Goal: Leave review/rating: Share an evaluation or opinion about a product, service, or content

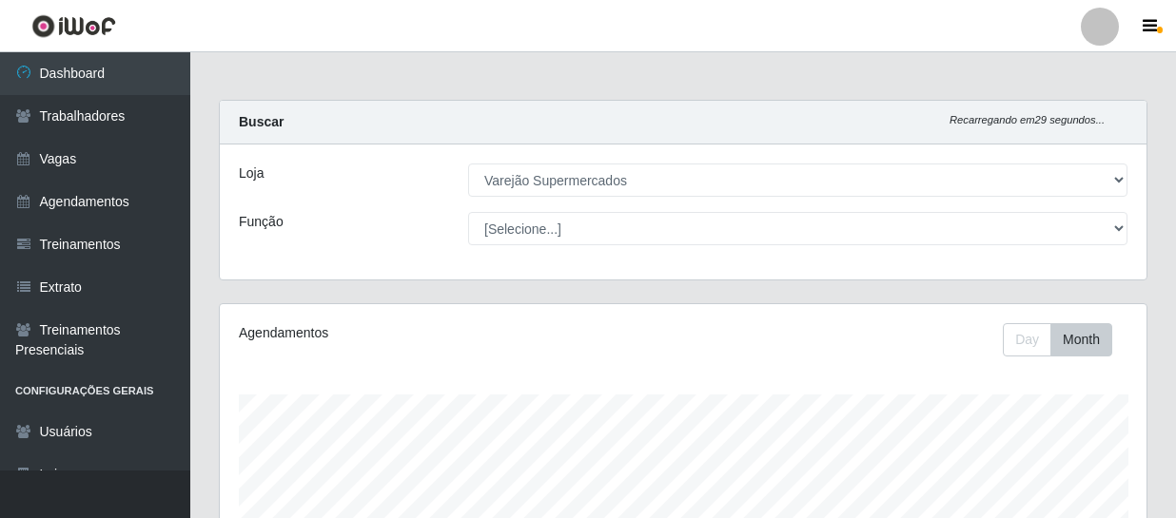
select select "237"
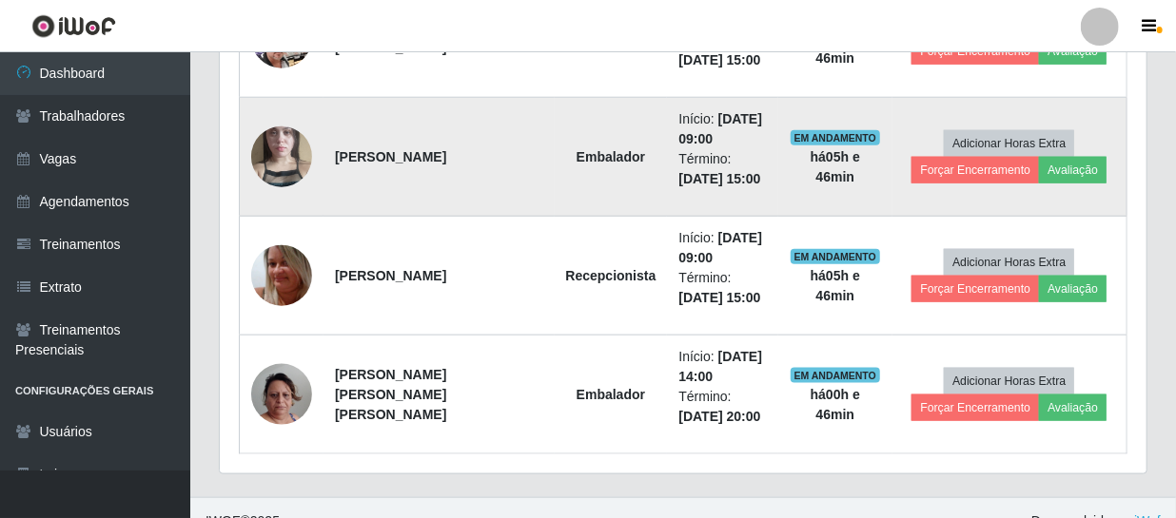
scroll to position [682, 0]
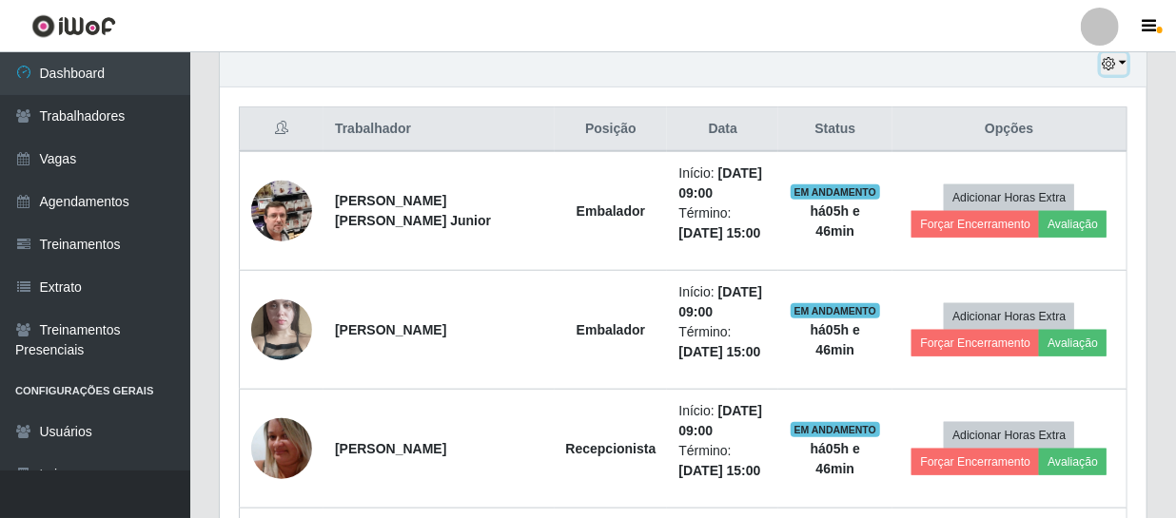
click at [1103, 57] on icon "button" at bounding box center [1108, 63] width 13 height 13
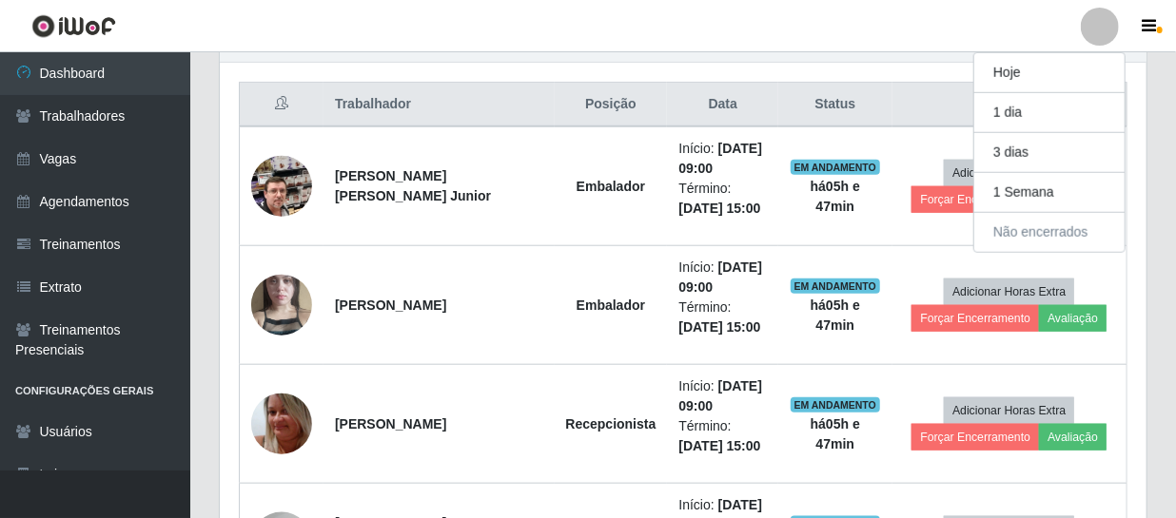
scroll to position [361, 0]
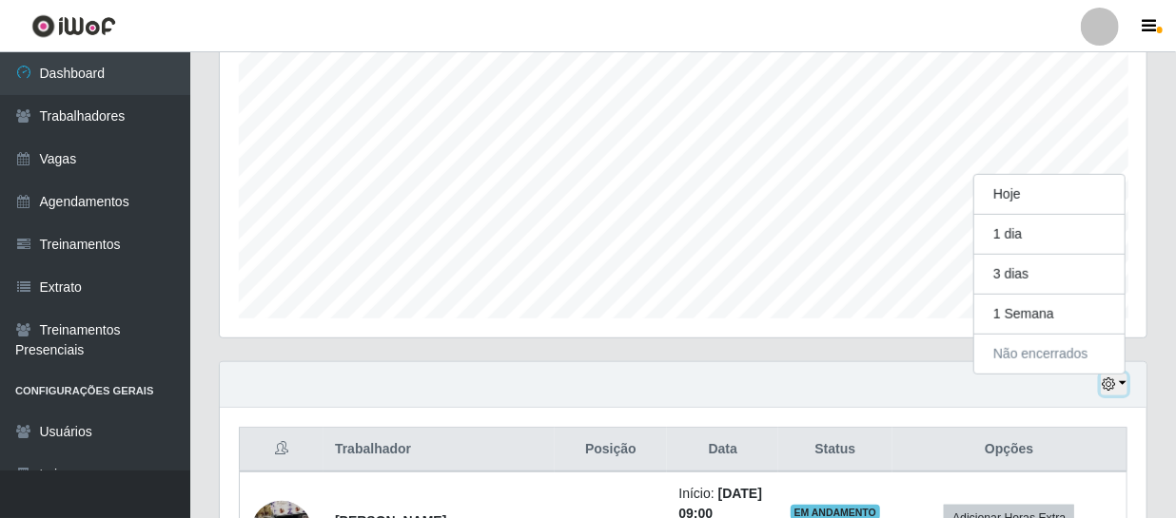
click at [1117, 379] on button "button" at bounding box center [1114, 385] width 27 height 22
click at [1124, 383] on button "button" at bounding box center [1114, 385] width 27 height 22
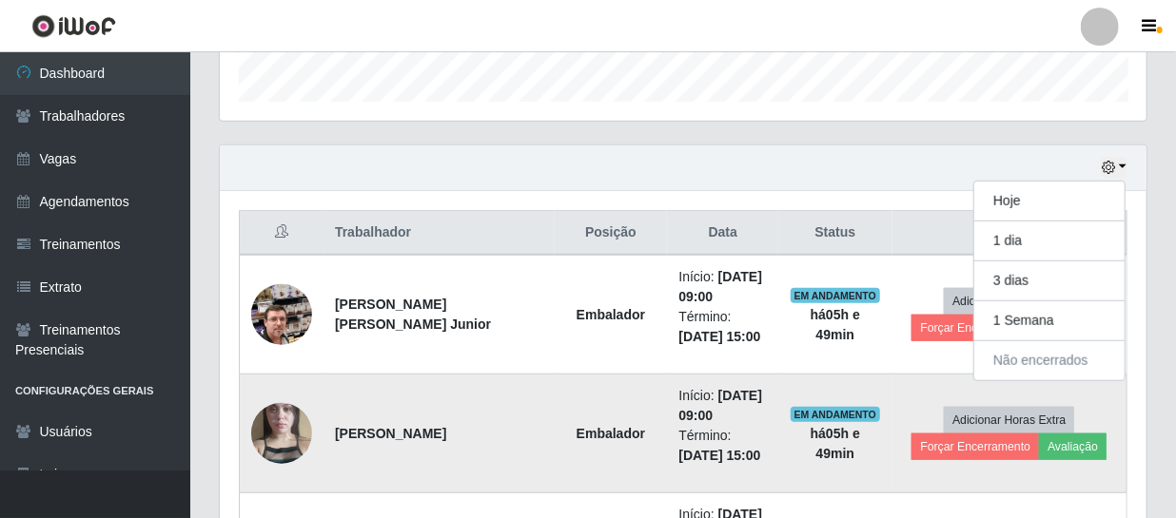
scroll to position [752, 0]
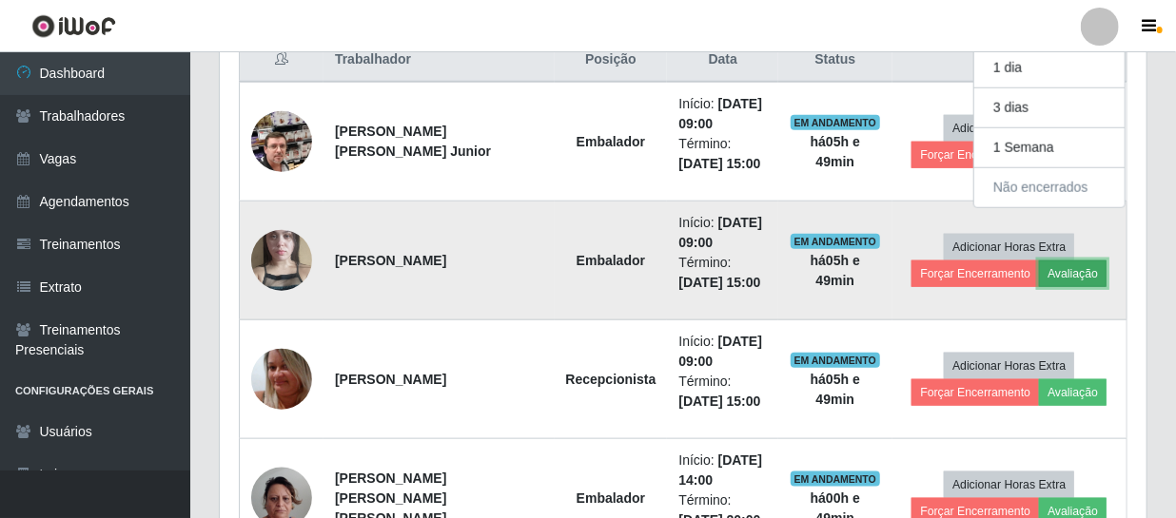
click at [1062, 280] on button "Avaliação" at bounding box center [1073, 274] width 68 height 27
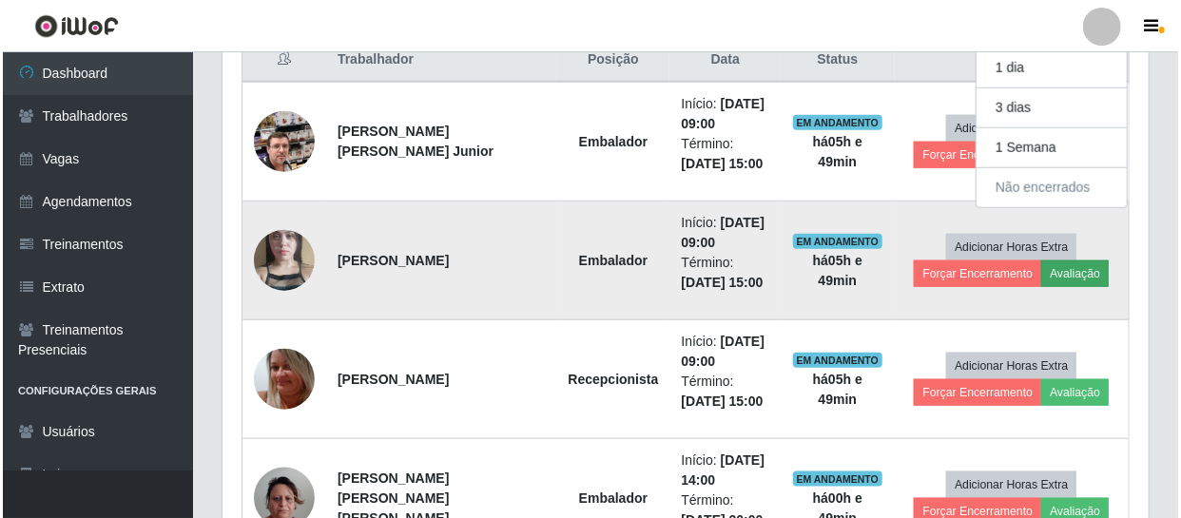
scroll to position [395, 918]
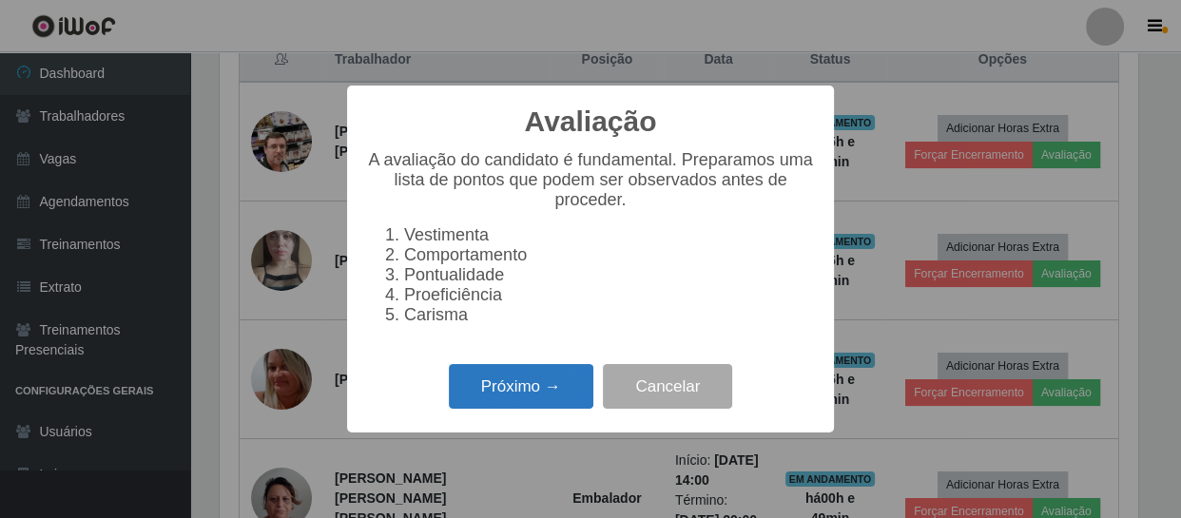
click at [492, 408] on button "Próximo →" at bounding box center [521, 386] width 145 height 45
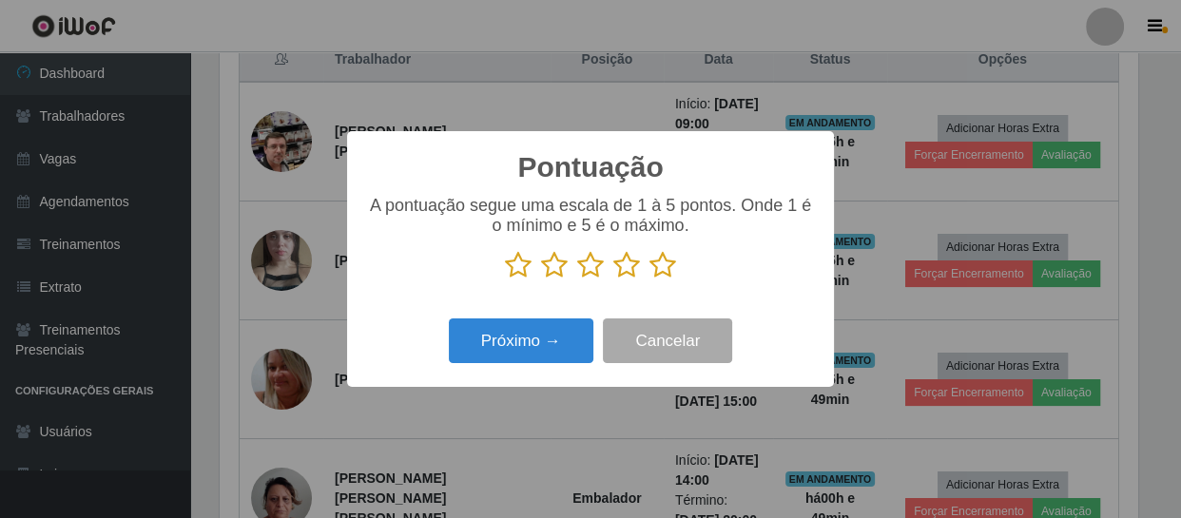
drag, startPoint x: 670, startPoint y: 271, endPoint x: 628, endPoint y: 285, distance: 44.2
click at [668, 269] on icon at bounding box center [663, 265] width 27 height 29
click at [650, 280] on input "radio" at bounding box center [650, 280] width 0 height 0
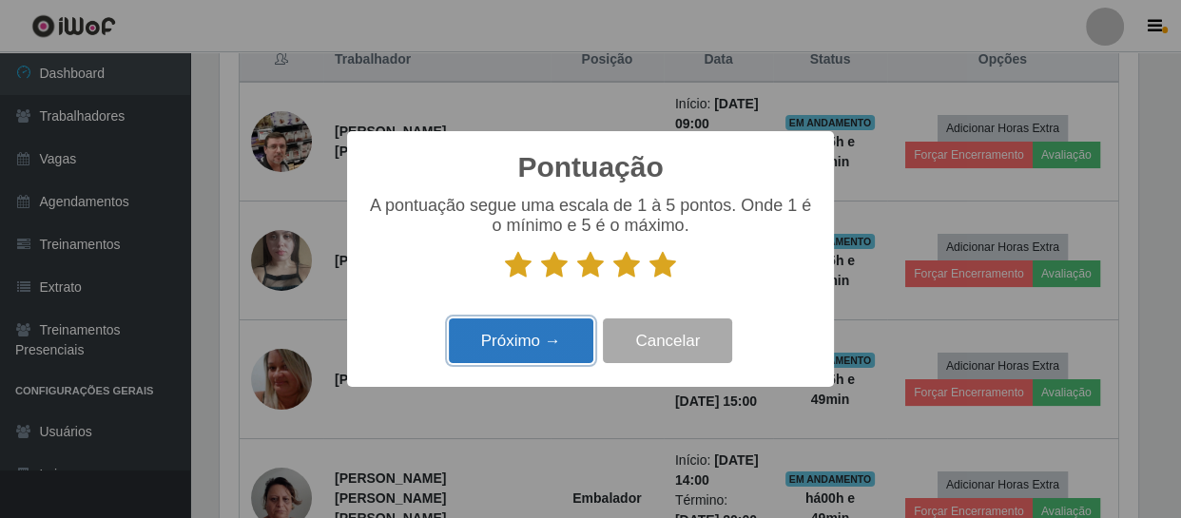
click at [520, 332] on button "Próximo →" at bounding box center [521, 341] width 145 height 45
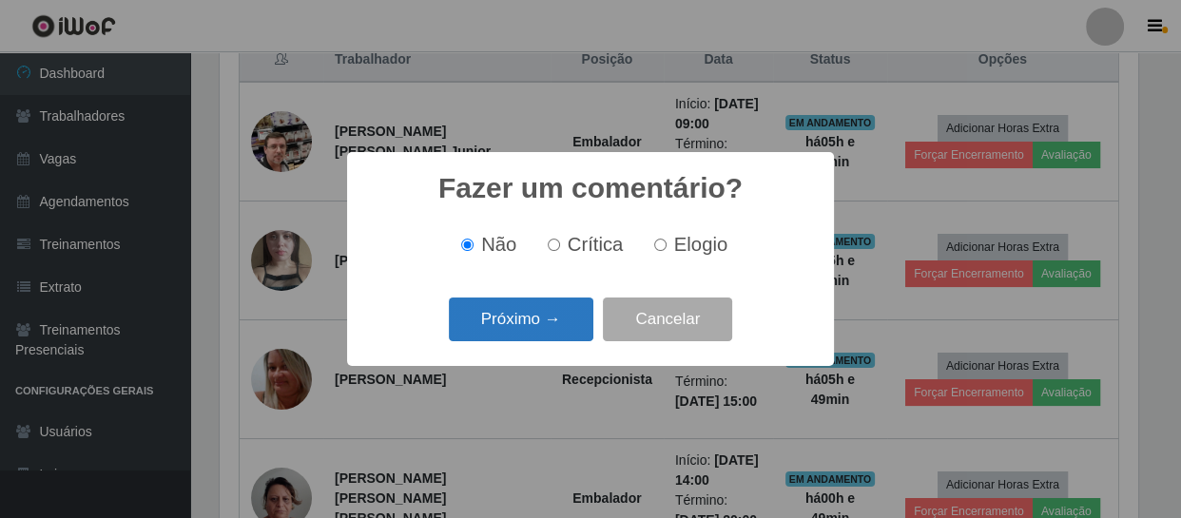
click at [526, 325] on button "Próximo →" at bounding box center [521, 320] width 145 height 45
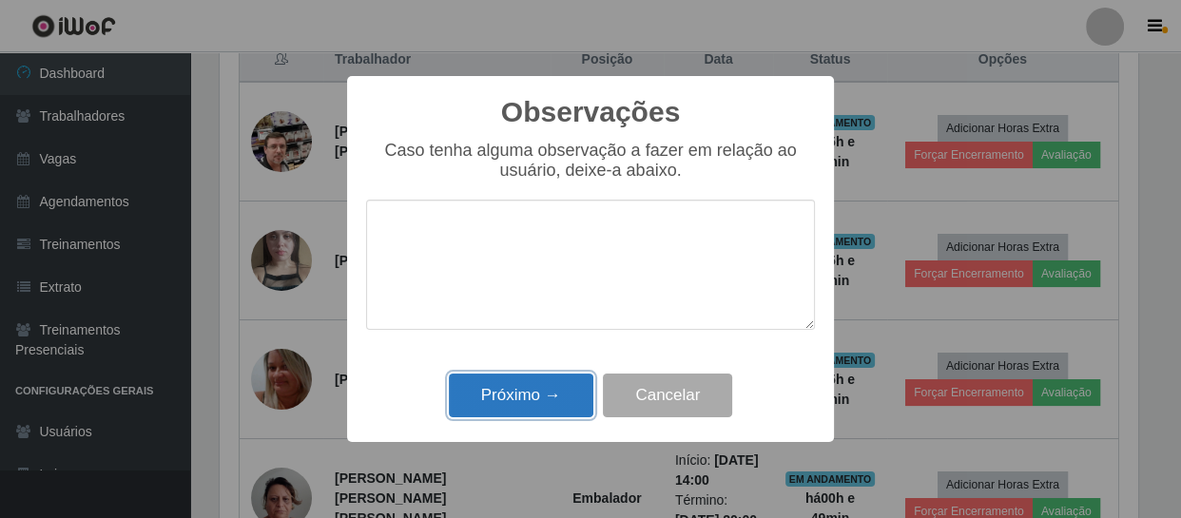
click at [508, 400] on button "Próximo →" at bounding box center [521, 396] width 145 height 45
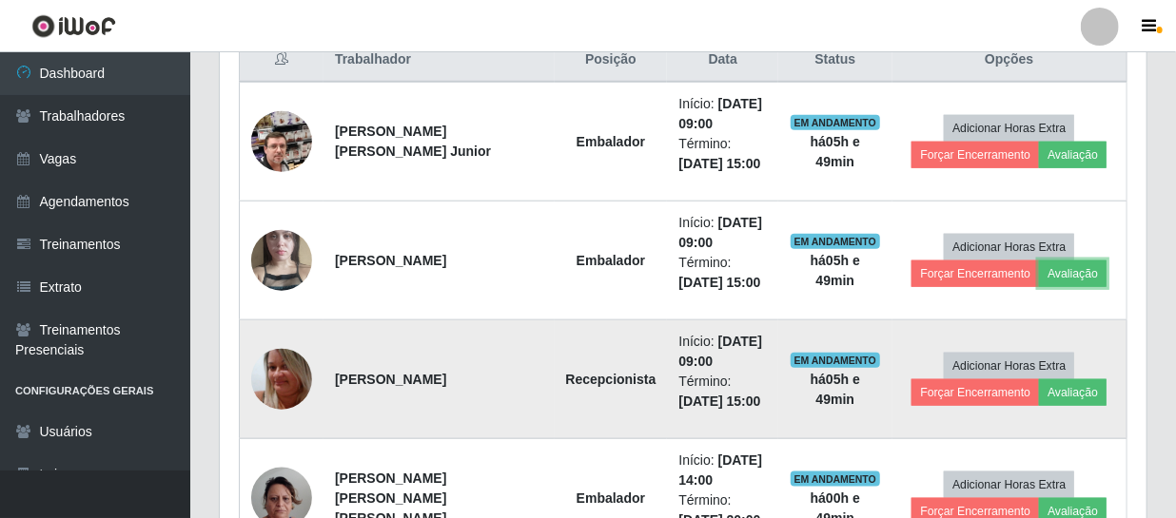
scroll to position [837, 0]
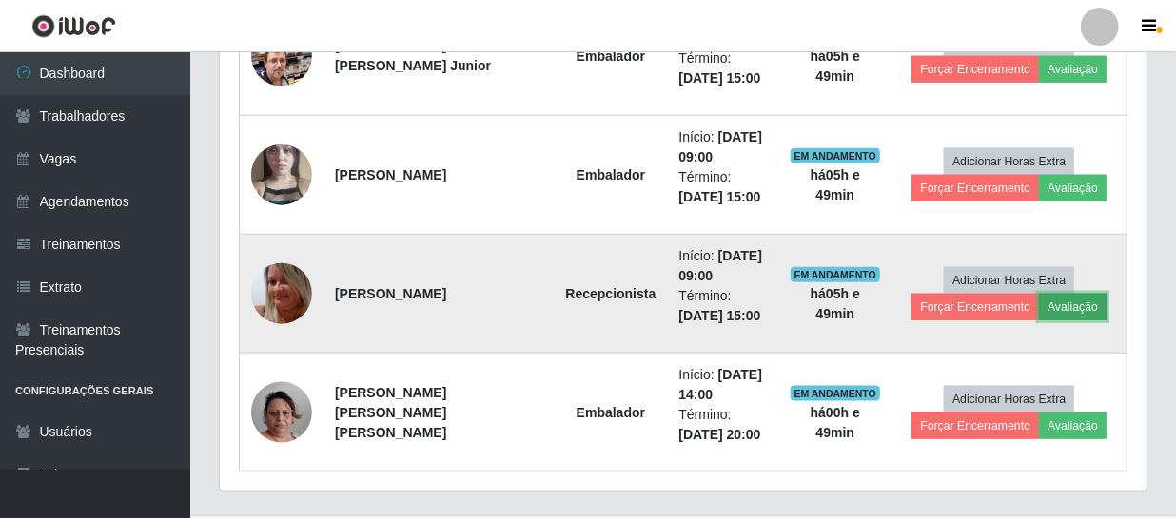
click at [1066, 300] on button "Avaliação" at bounding box center [1073, 307] width 68 height 27
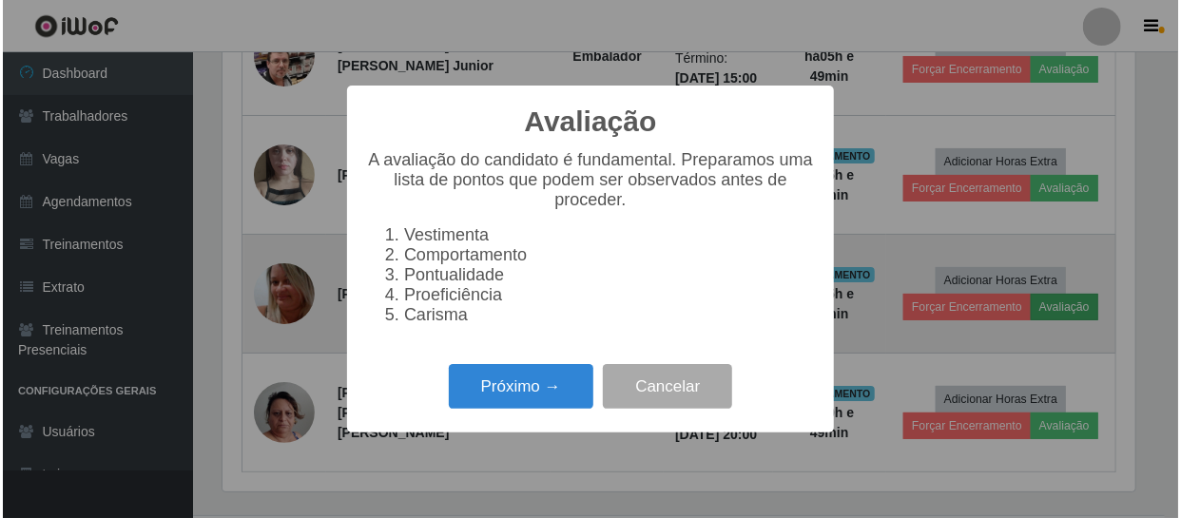
scroll to position [405, 0]
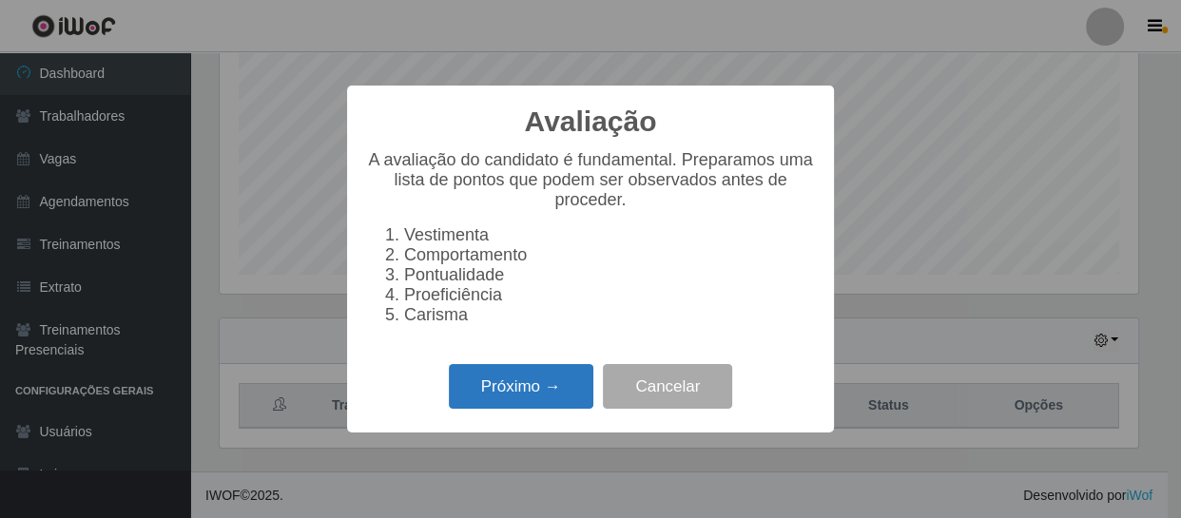
click at [509, 396] on button "Próximo →" at bounding box center [521, 386] width 145 height 45
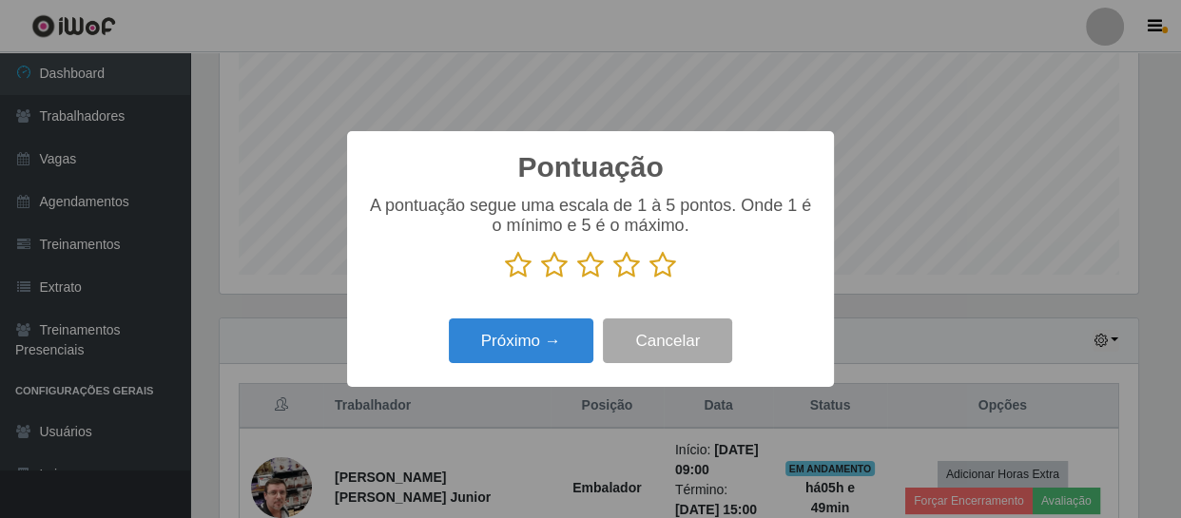
click at [660, 271] on icon at bounding box center [663, 265] width 27 height 29
click at [650, 280] on input "radio" at bounding box center [650, 280] width 0 height 0
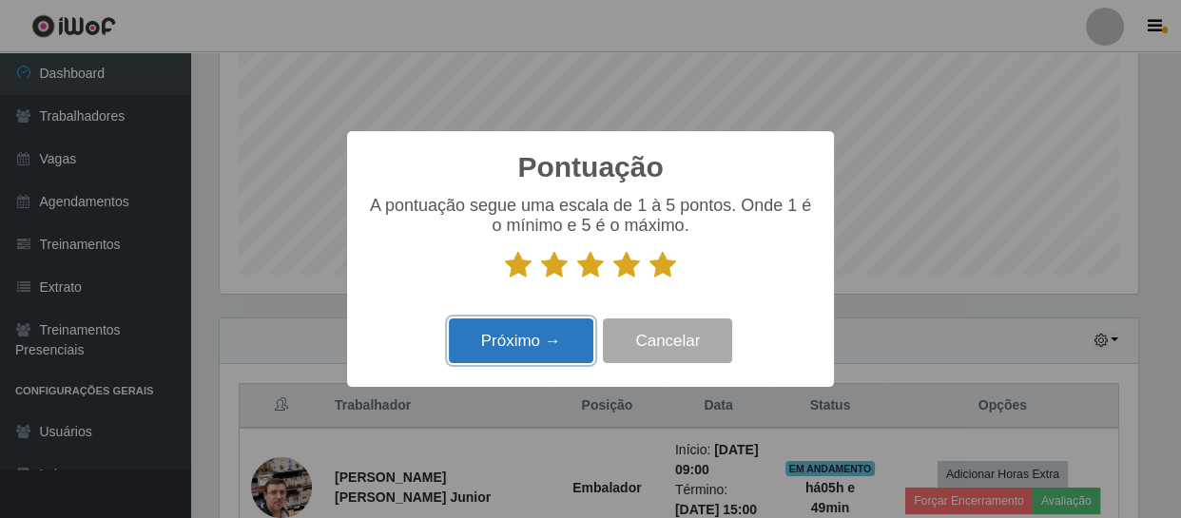
click at [517, 352] on button "Próximo →" at bounding box center [521, 341] width 145 height 45
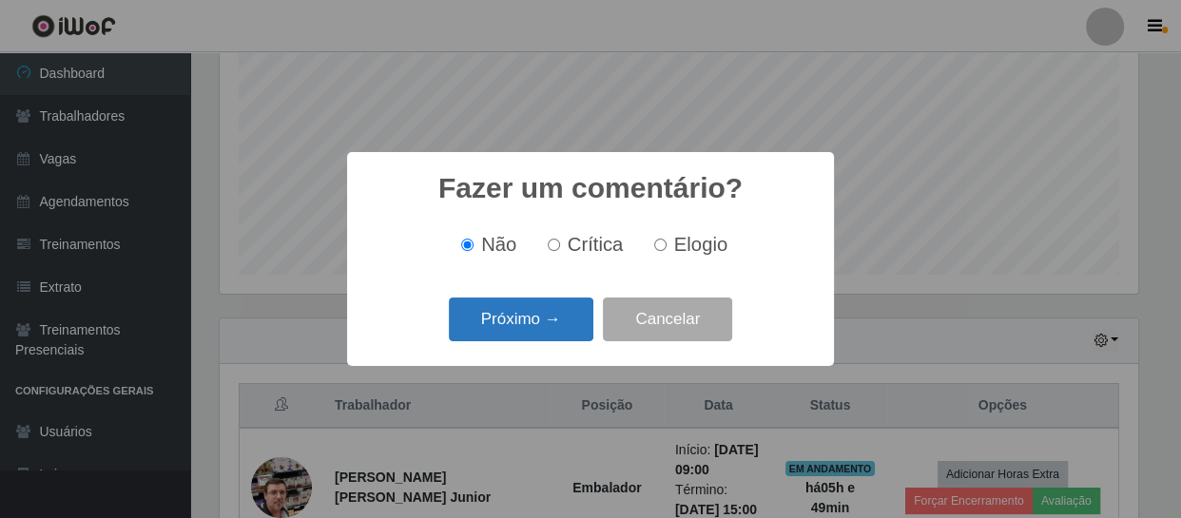
click at [532, 319] on button "Próximo →" at bounding box center [521, 320] width 145 height 45
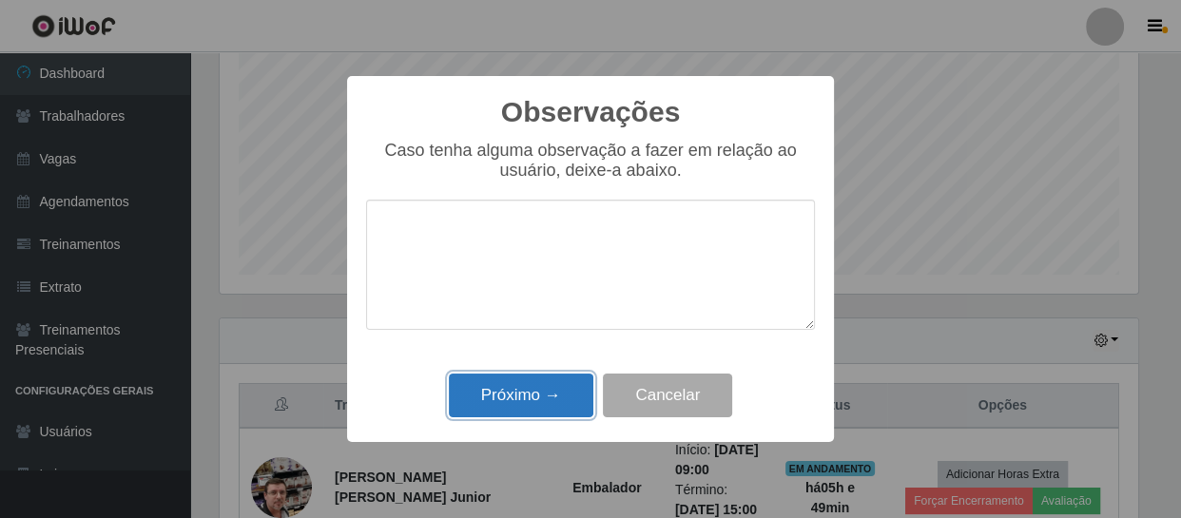
click at [541, 397] on button "Próximo →" at bounding box center [521, 396] width 145 height 45
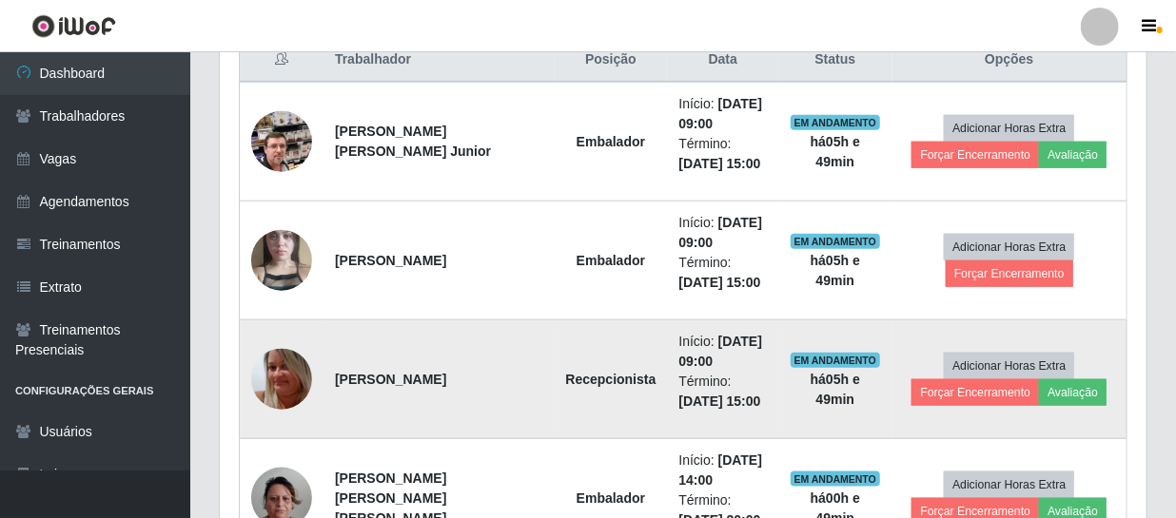
scroll to position [837, 0]
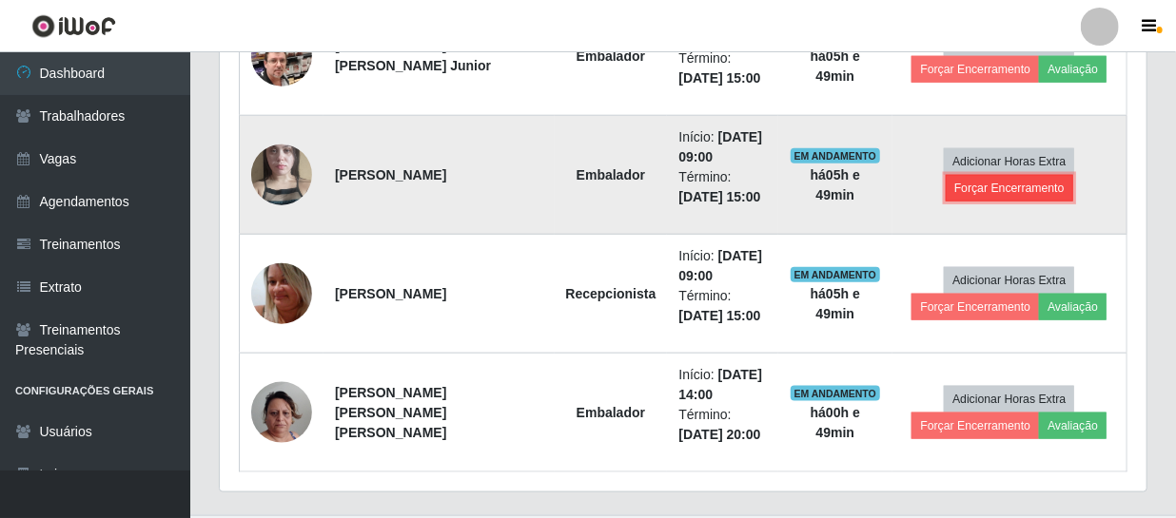
click at [968, 187] on button "Forçar Encerramento" at bounding box center [1009, 188] width 127 height 27
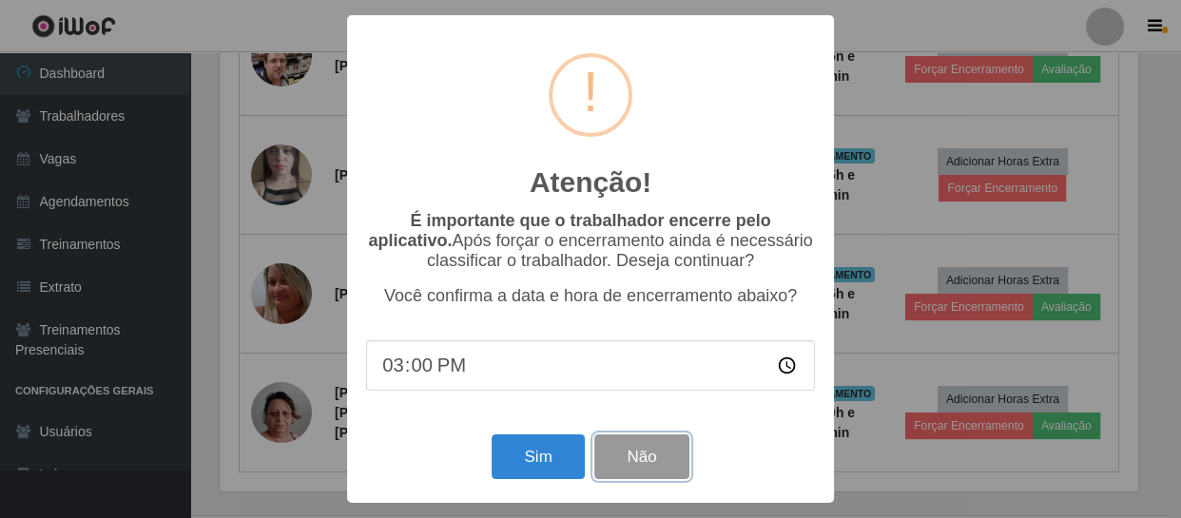
click at [656, 454] on button "Não" at bounding box center [642, 457] width 94 height 45
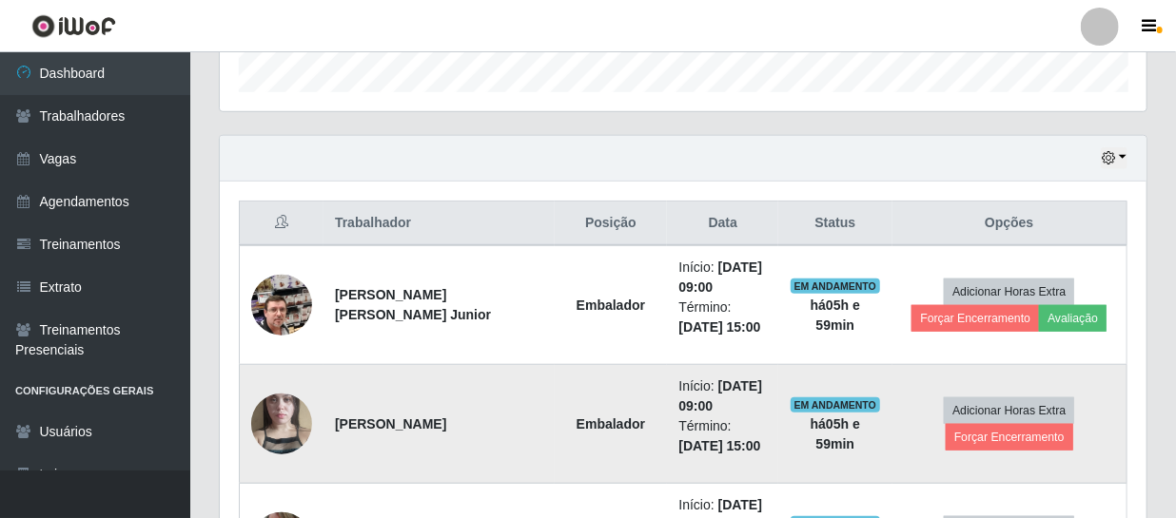
scroll to position [761, 0]
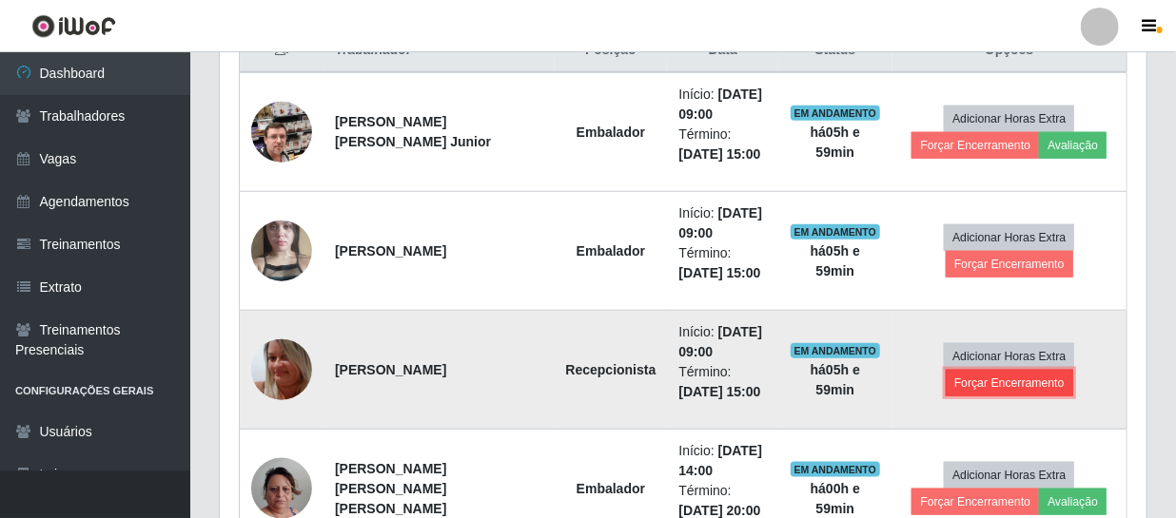
click at [996, 385] on button "Forçar Encerramento" at bounding box center [1009, 383] width 127 height 27
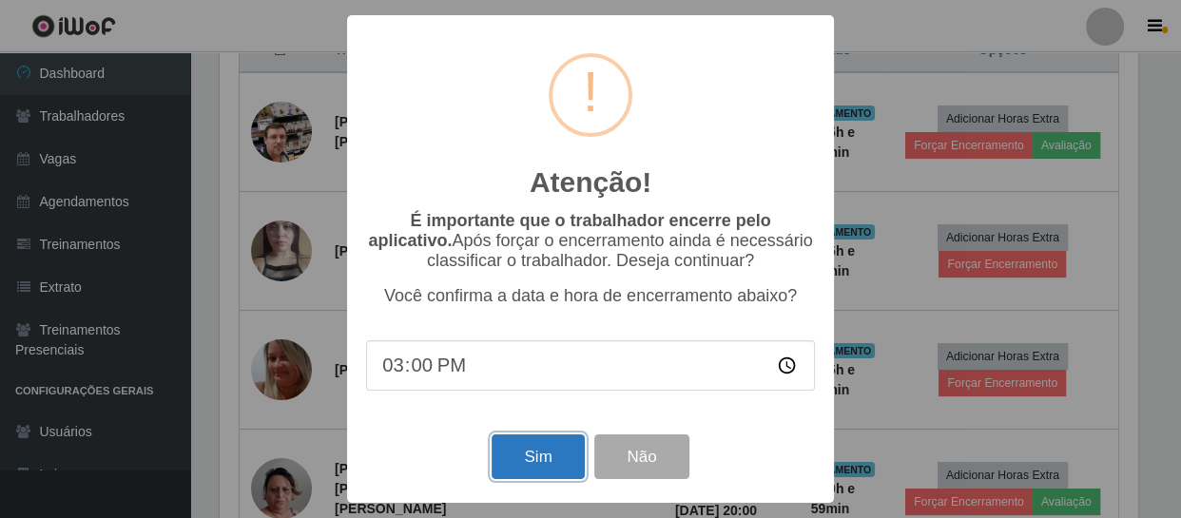
click at [537, 458] on button "Sim" at bounding box center [538, 457] width 92 height 45
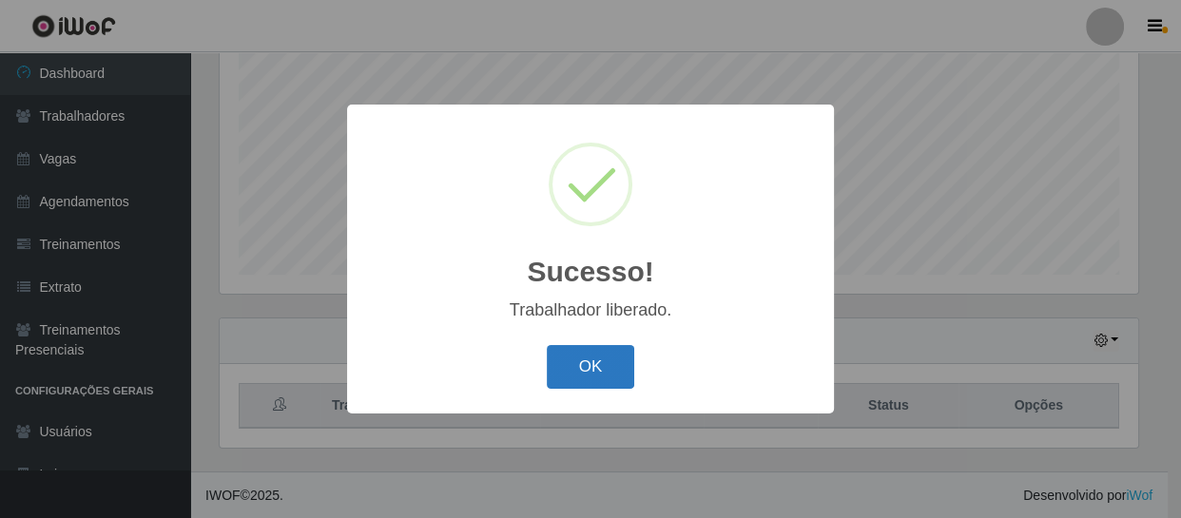
click at [565, 384] on button "OK" at bounding box center [591, 367] width 88 height 45
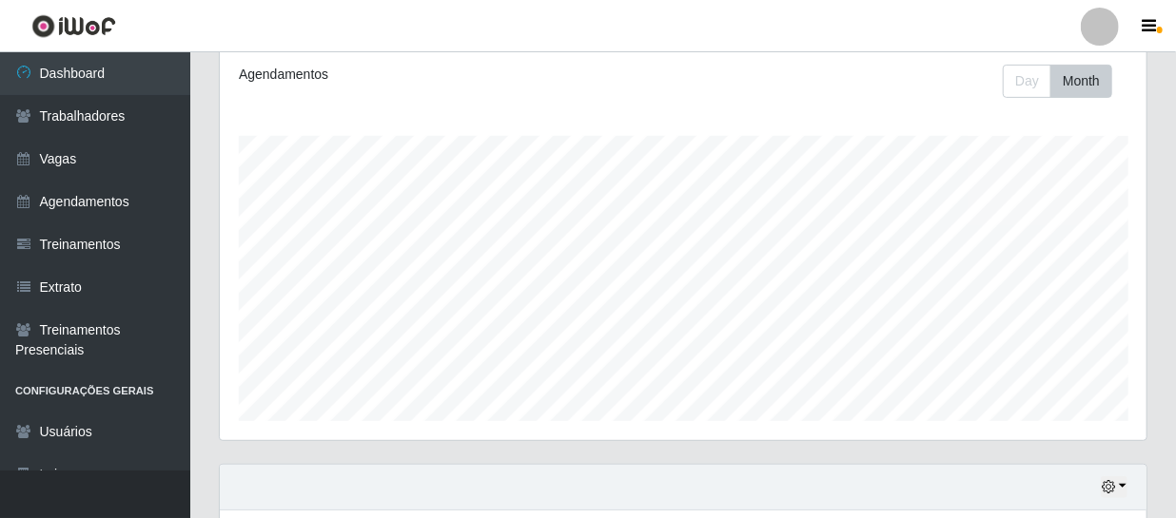
scroll to position [0, 0]
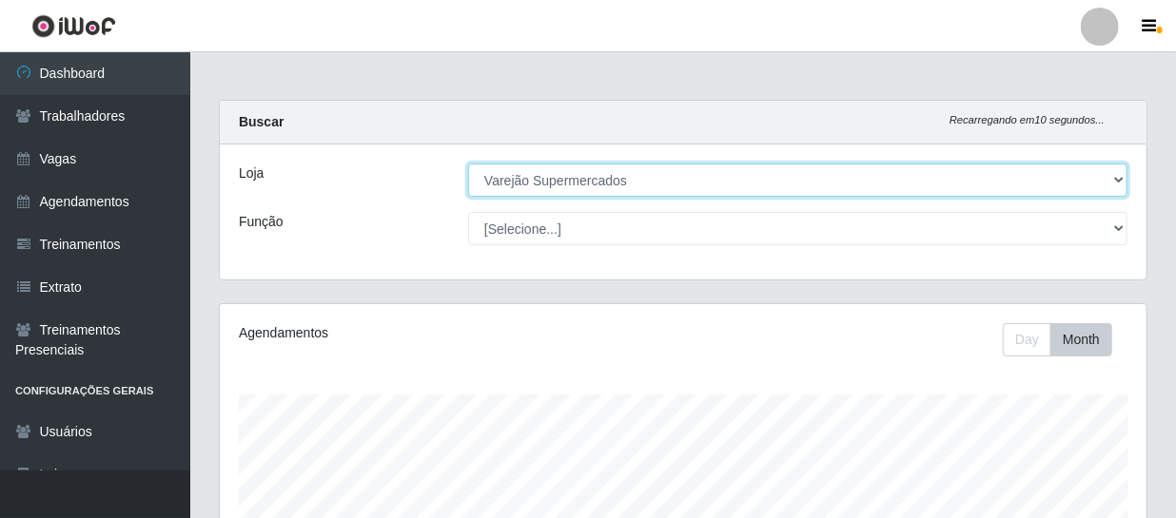
click at [685, 181] on select "[Selecione...] Varejão Supermercados" at bounding box center [797, 180] width 659 height 33
click at [468, 164] on select "[Selecione...] Varejão Supermercados" at bounding box center [797, 180] width 659 height 33
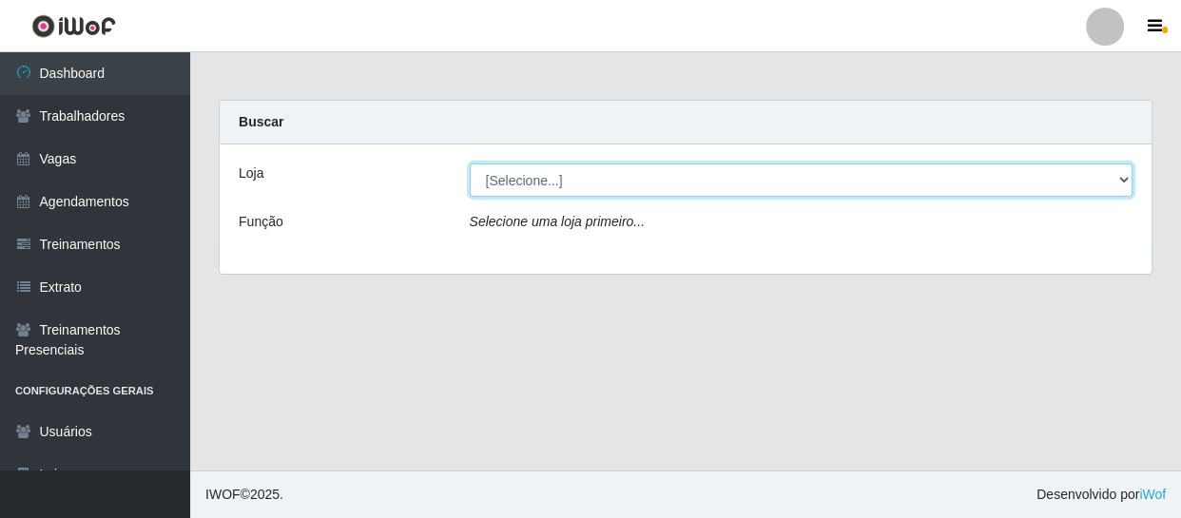
drag, startPoint x: 702, startPoint y: 174, endPoint x: 710, endPoint y: 192, distance: 19.6
click at [704, 174] on select "[Selecione...] Varejão Supermercados" at bounding box center [802, 180] width 664 height 33
select select "237"
click at [470, 164] on select "[Selecione...] Varejão Supermercados" at bounding box center [802, 180] width 664 height 33
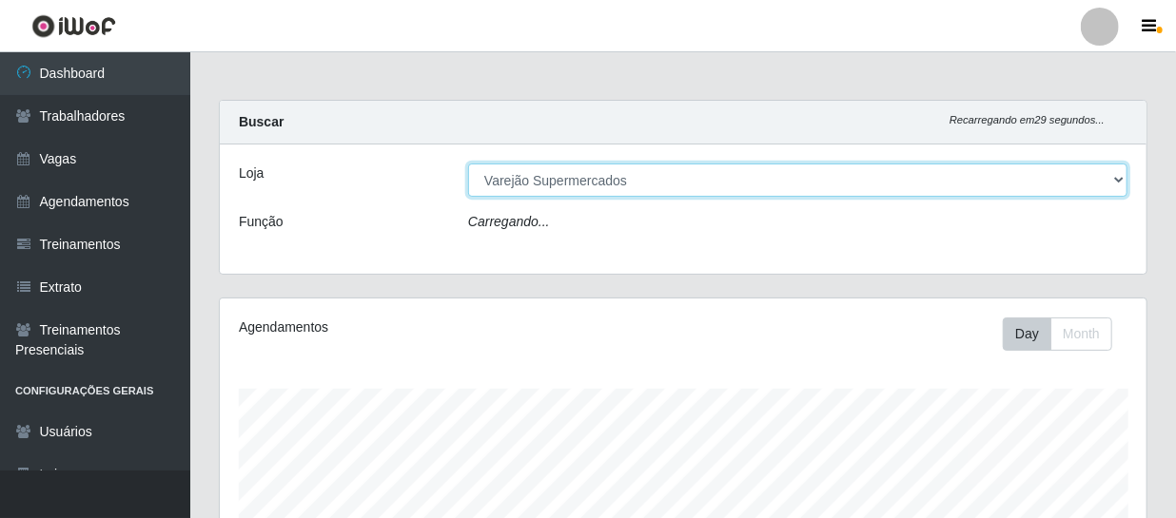
scroll to position [395, 927]
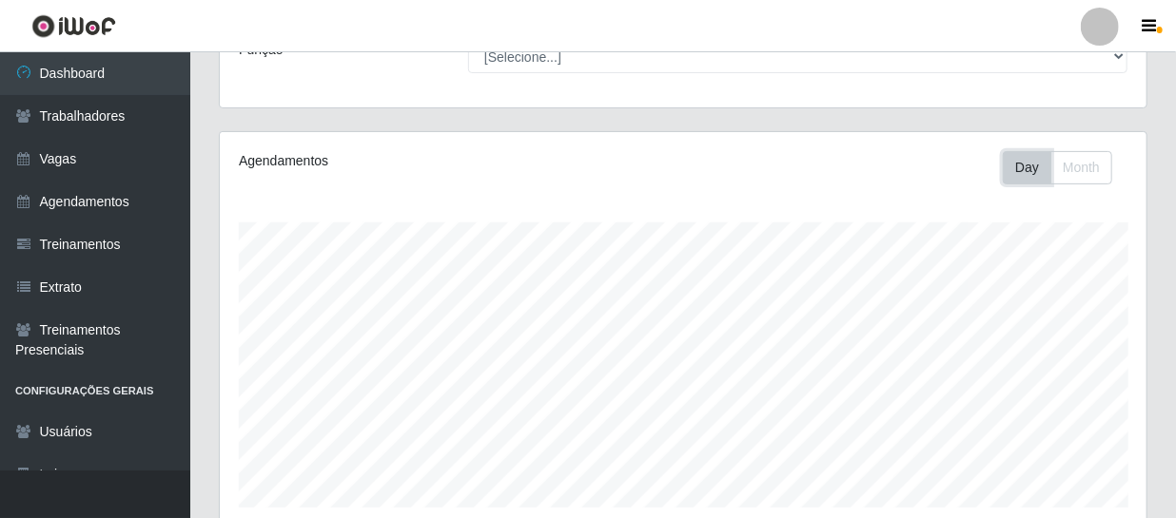
click at [1027, 178] on button "Day" at bounding box center [1027, 167] width 49 height 33
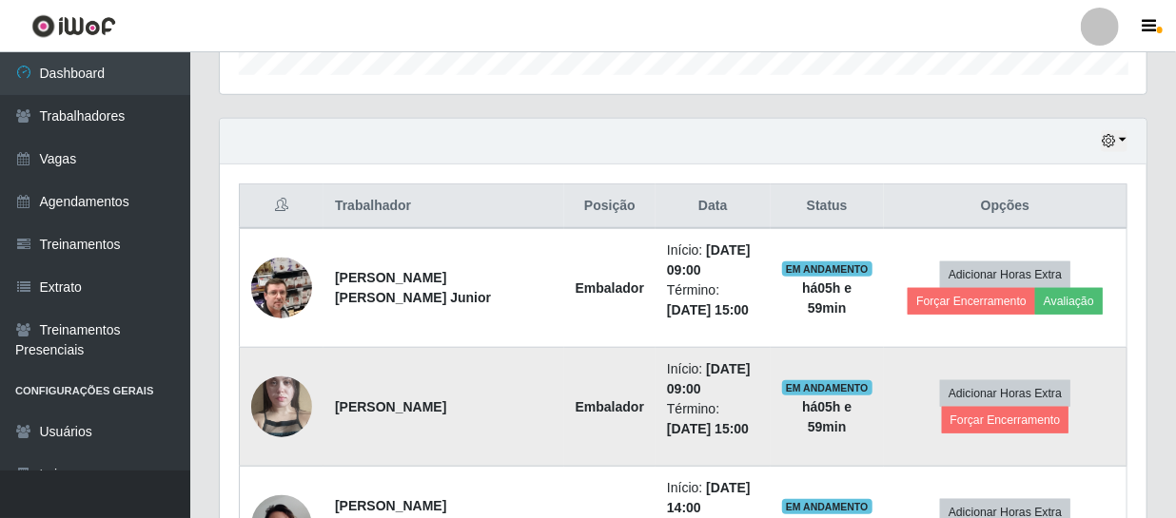
scroll to position [692, 0]
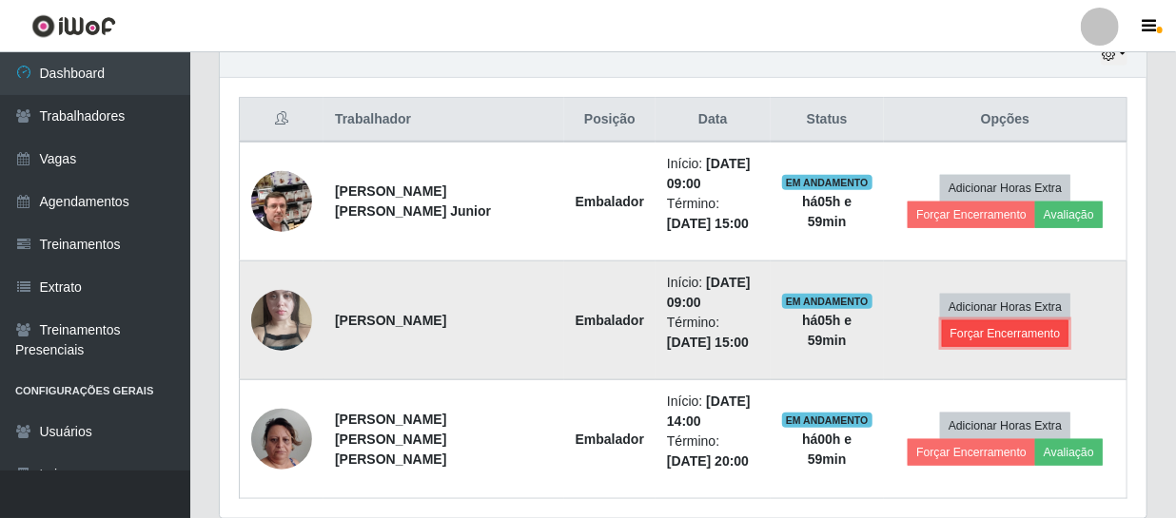
click at [1016, 336] on button "Forçar Encerramento" at bounding box center [1005, 334] width 127 height 27
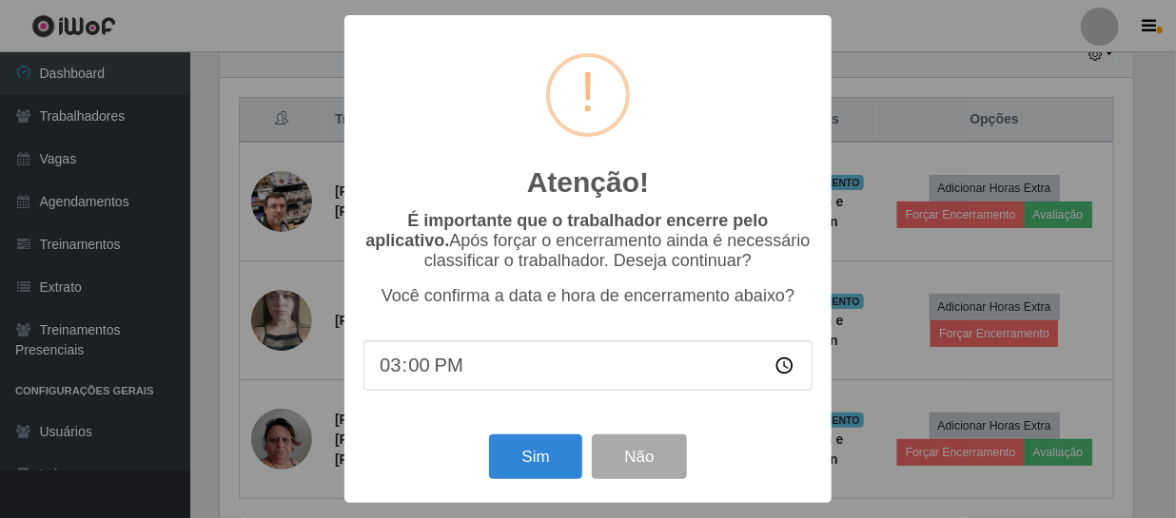
scroll to position [395, 918]
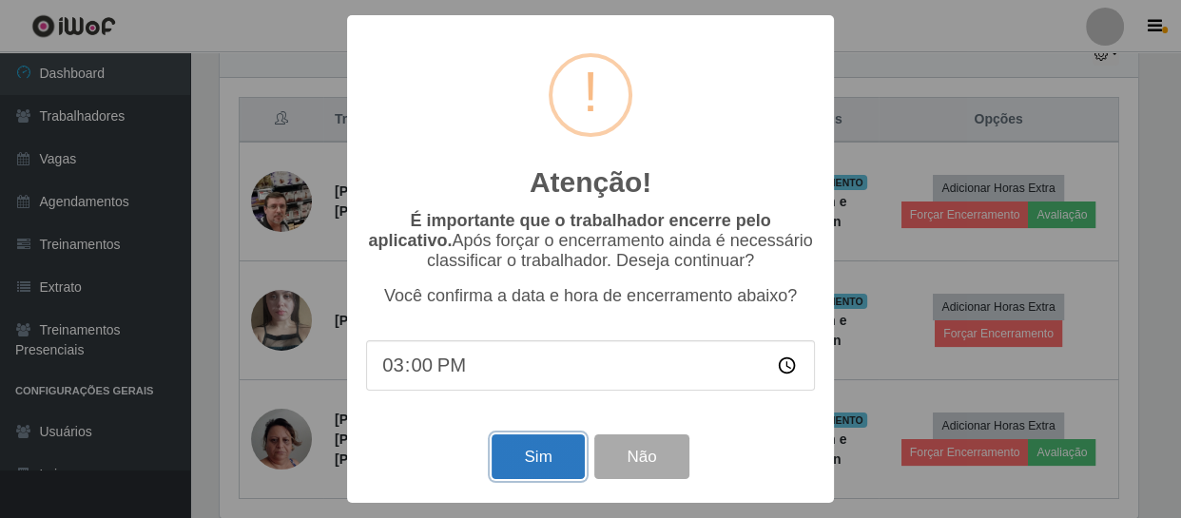
click at [533, 473] on button "Sim" at bounding box center [538, 457] width 92 height 45
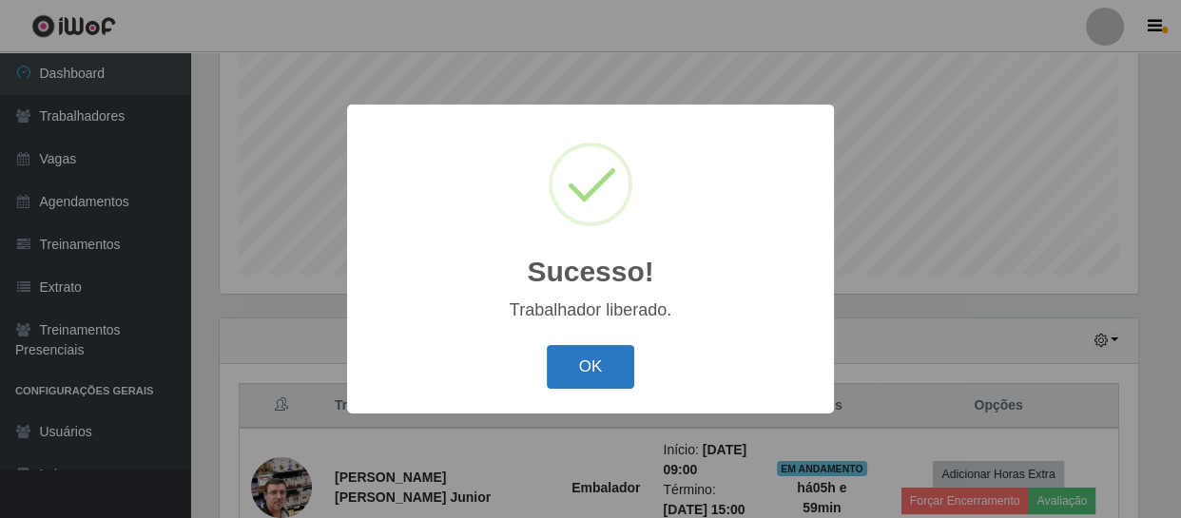
click at [591, 356] on button "OK" at bounding box center [591, 367] width 88 height 45
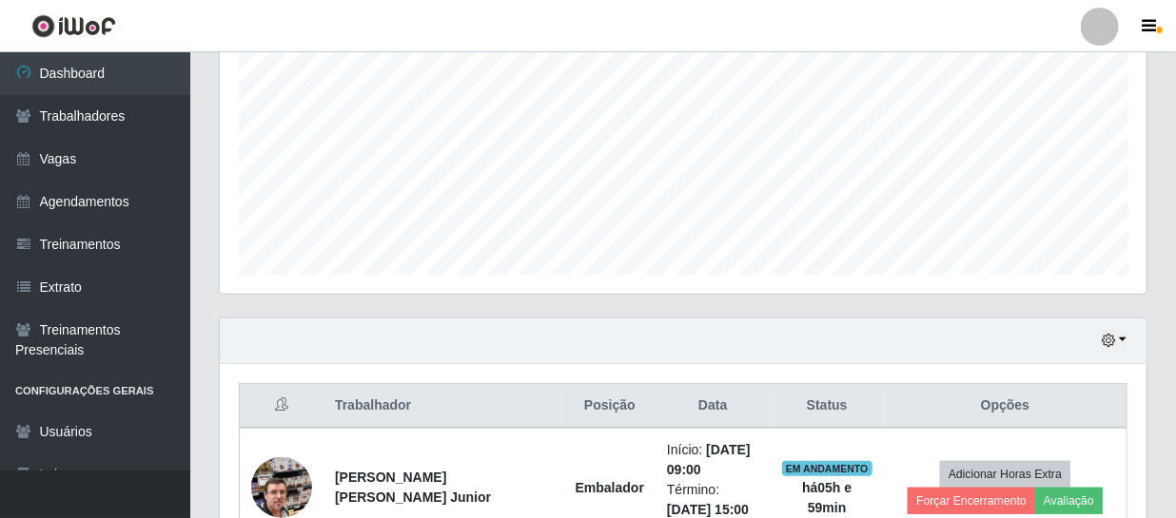
scroll to position [642, 0]
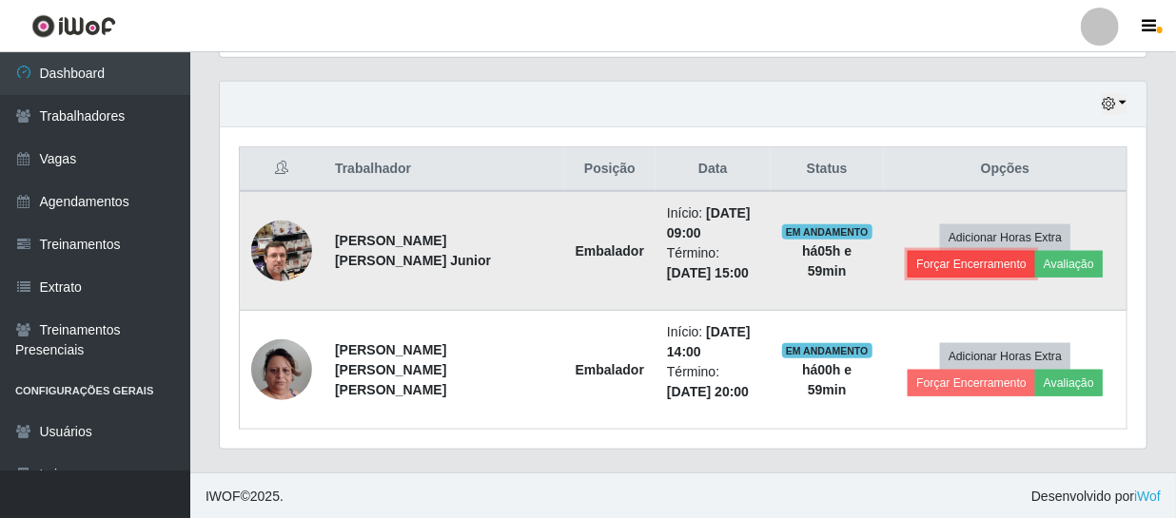
click at [1035, 251] on button "Forçar Encerramento" at bounding box center [971, 264] width 127 height 27
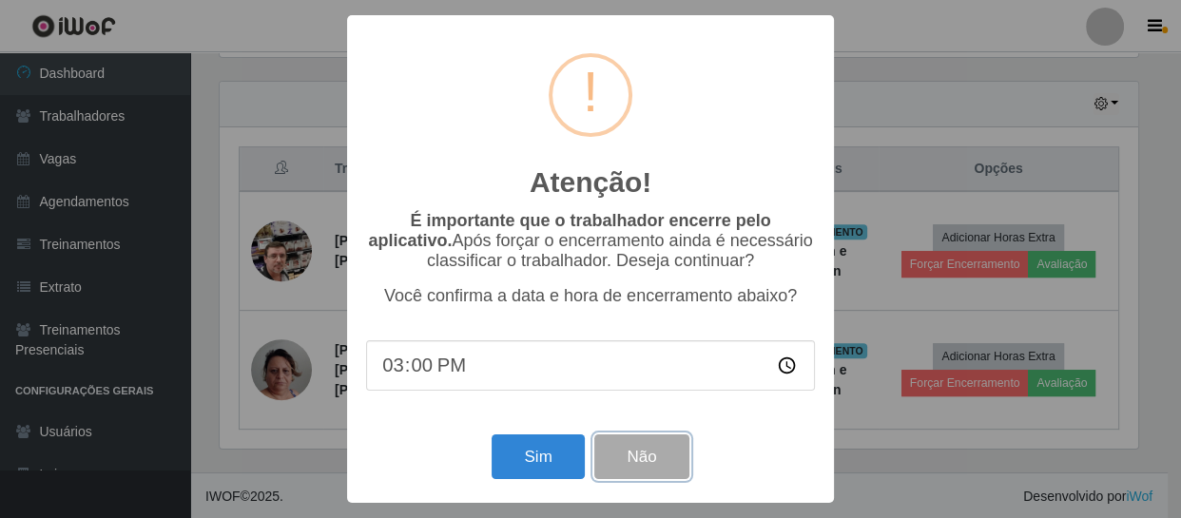
drag, startPoint x: 667, startPoint y: 469, endPoint x: 972, endPoint y: 322, distance: 338.7
click at [673, 463] on button "Não" at bounding box center [642, 457] width 94 height 45
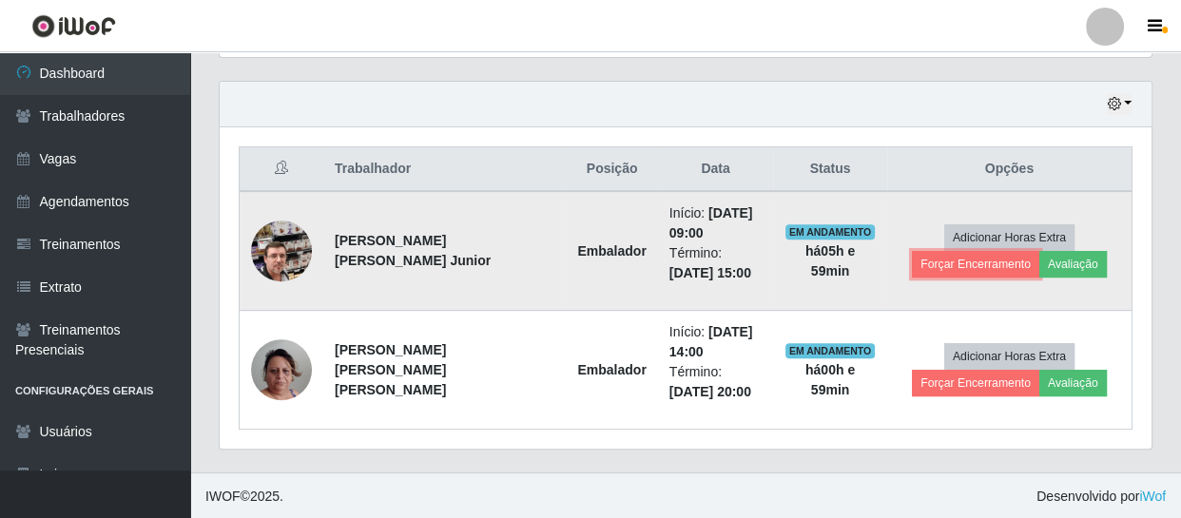
scroll to position [395, 927]
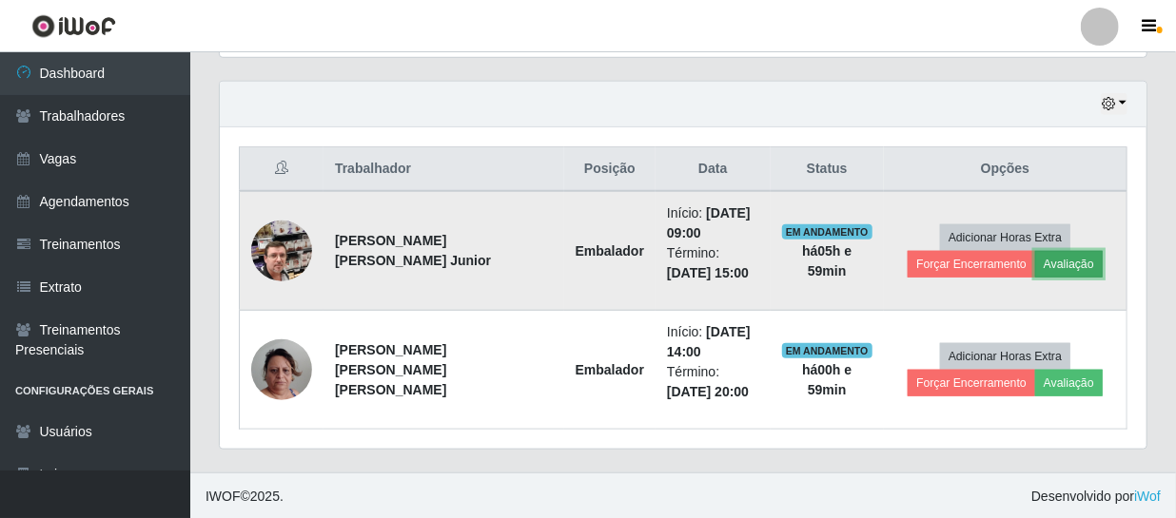
click at [1035, 267] on button "Avaliação" at bounding box center [1069, 264] width 68 height 27
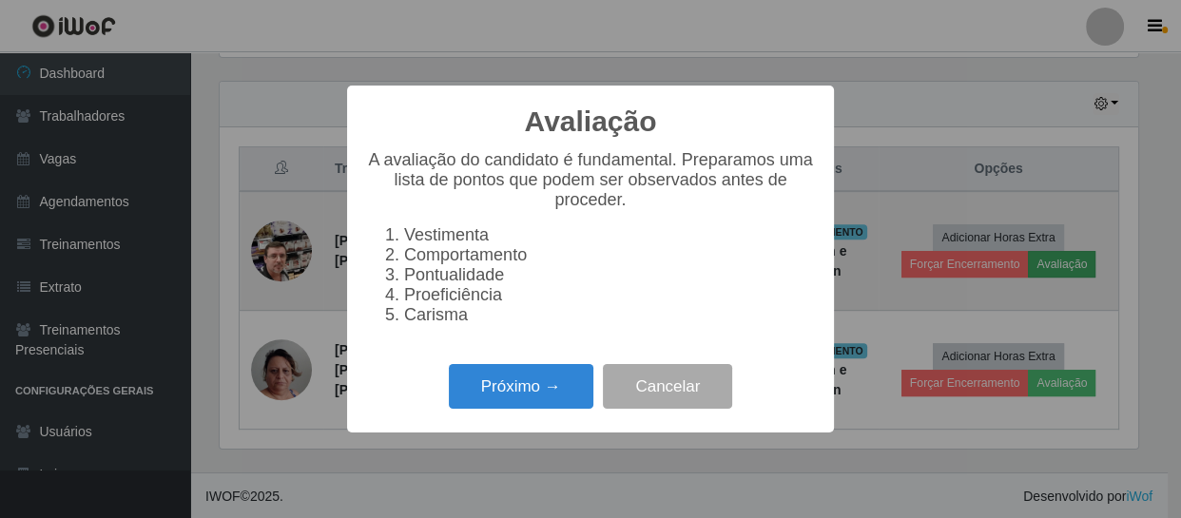
scroll to position [395, 918]
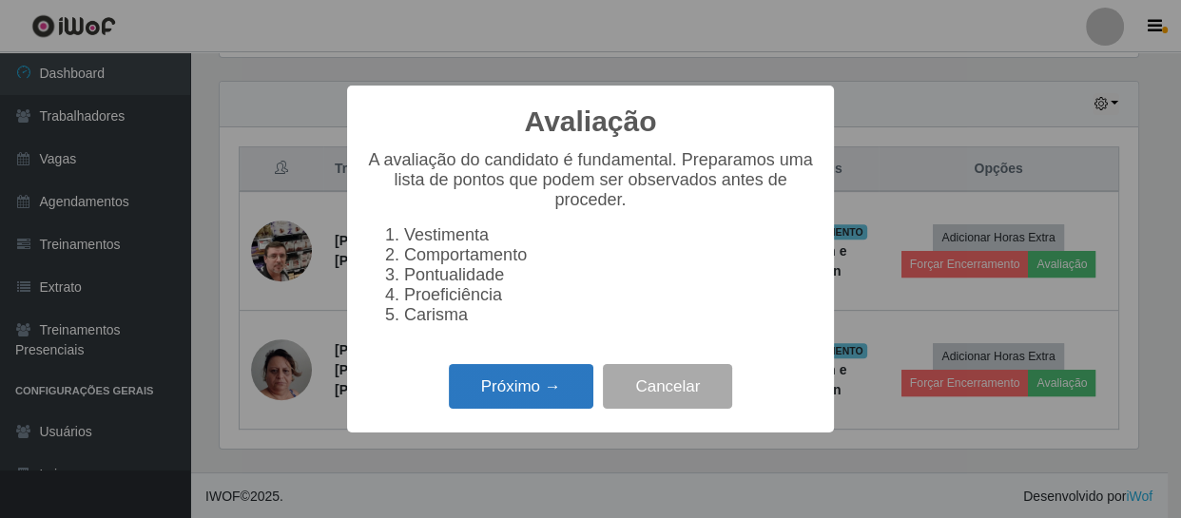
click at [525, 400] on button "Próximo →" at bounding box center [521, 386] width 145 height 45
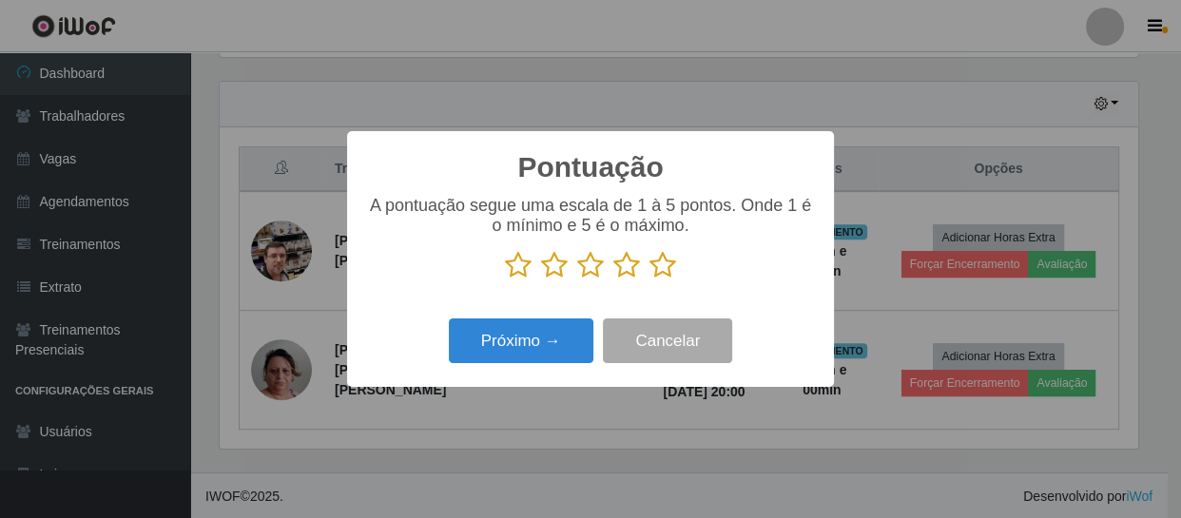
scroll to position [950879, 950354]
drag, startPoint x: 663, startPoint y: 263, endPoint x: 617, endPoint y: 285, distance: 51.1
click at [662, 263] on icon at bounding box center [663, 265] width 27 height 29
click at [650, 280] on input "radio" at bounding box center [650, 280] width 0 height 0
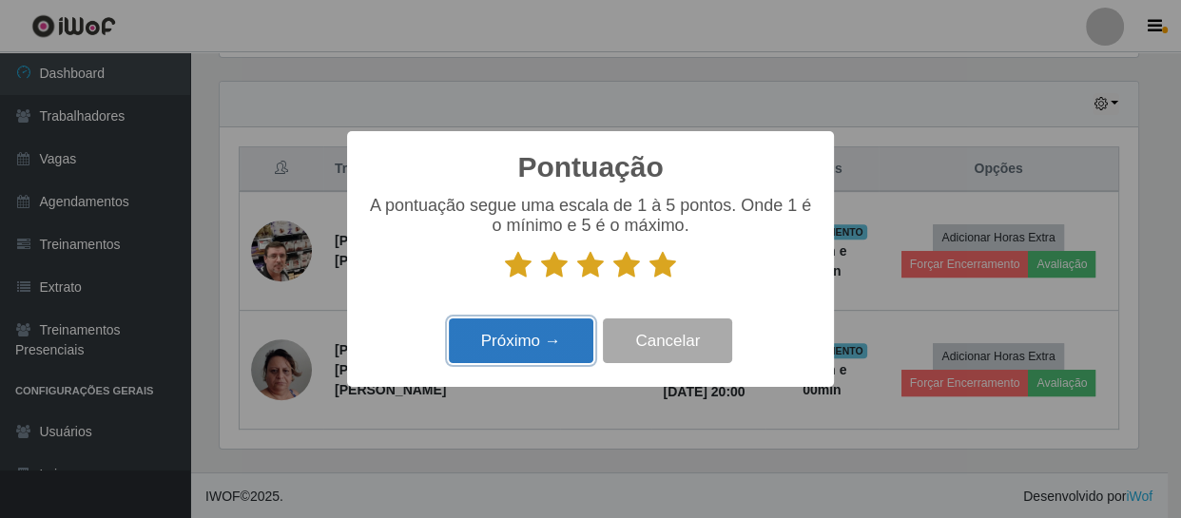
click at [526, 325] on button "Próximo →" at bounding box center [521, 341] width 145 height 45
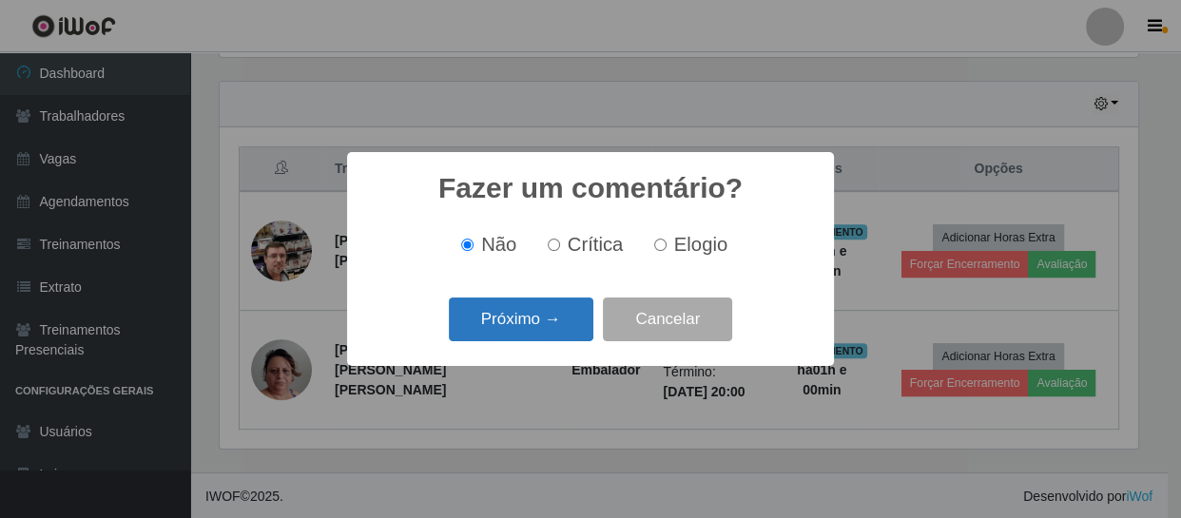
click at [545, 314] on button "Próximo →" at bounding box center [521, 320] width 145 height 45
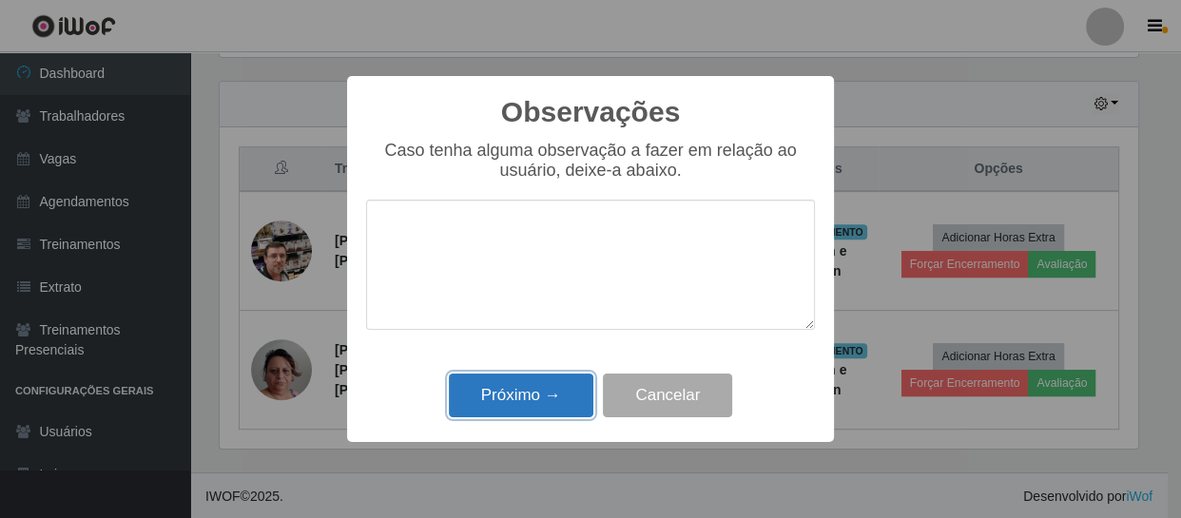
click at [498, 400] on button "Próximo →" at bounding box center [521, 396] width 145 height 45
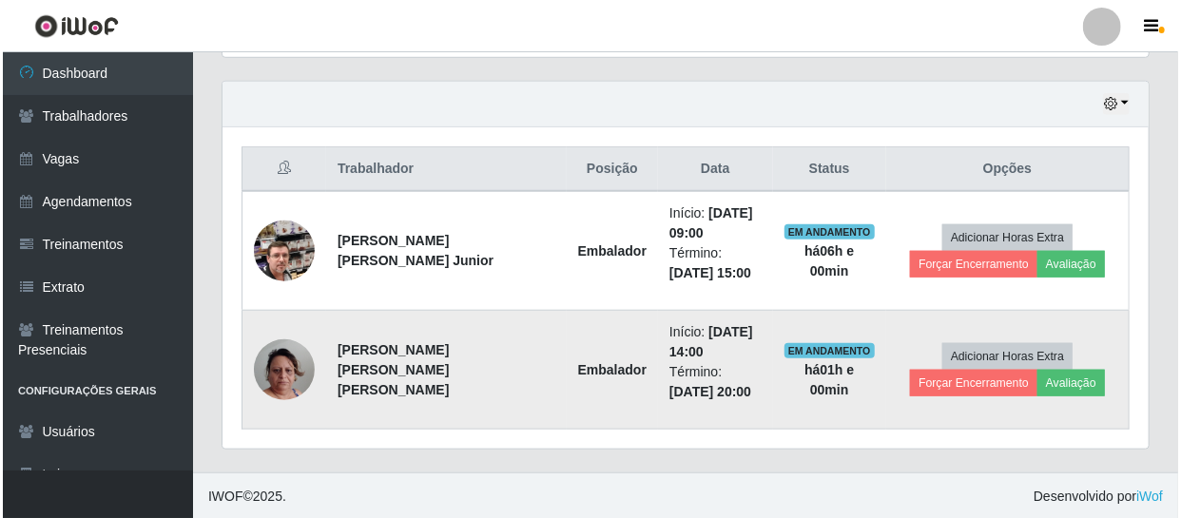
scroll to position [395, 927]
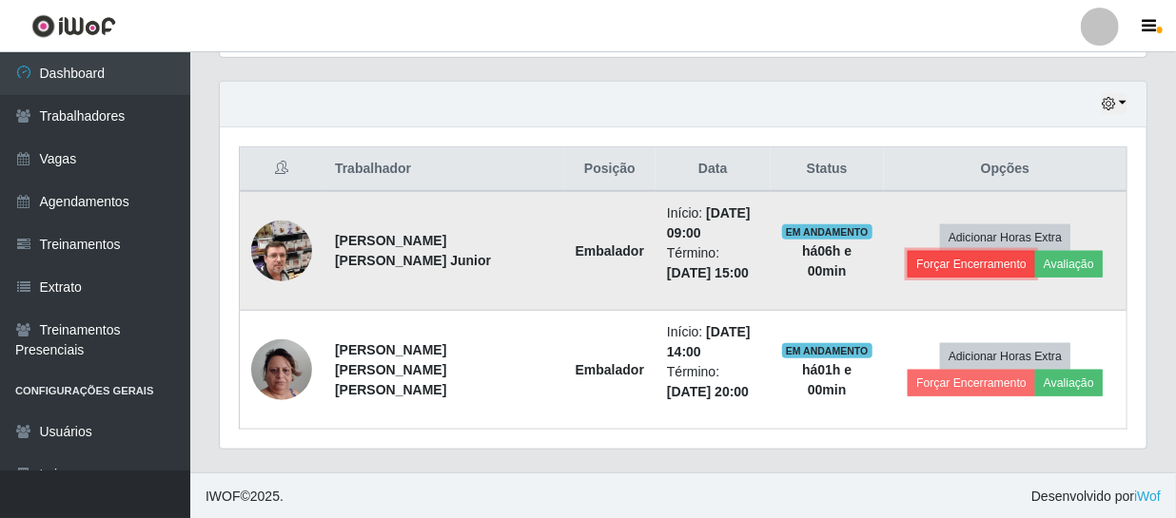
click at [1035, 251] on button "Forçar Encerramento" at bounding box center [971, 264] width 127 height 27
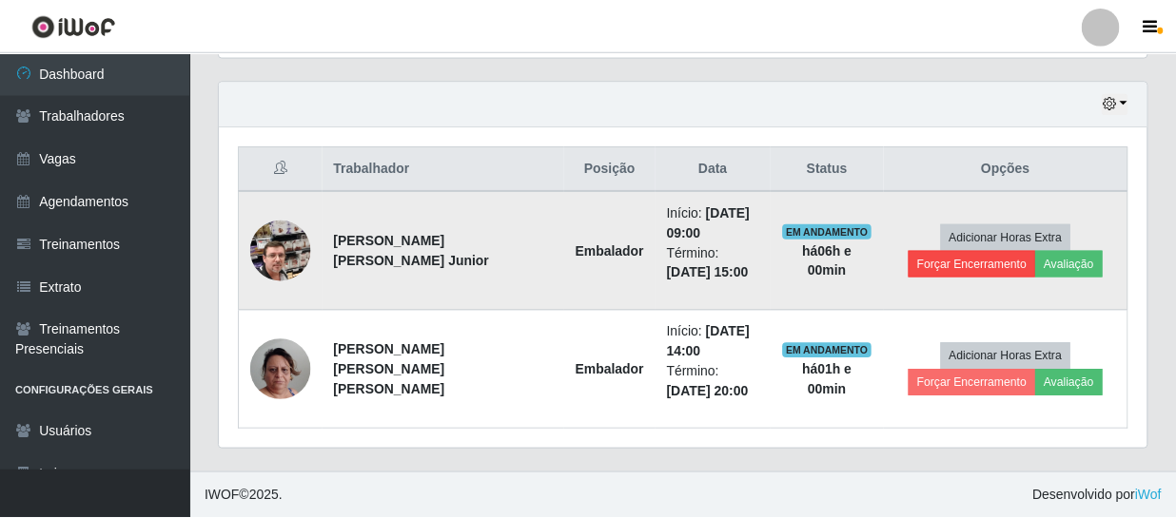
scroll to position [395, 918]
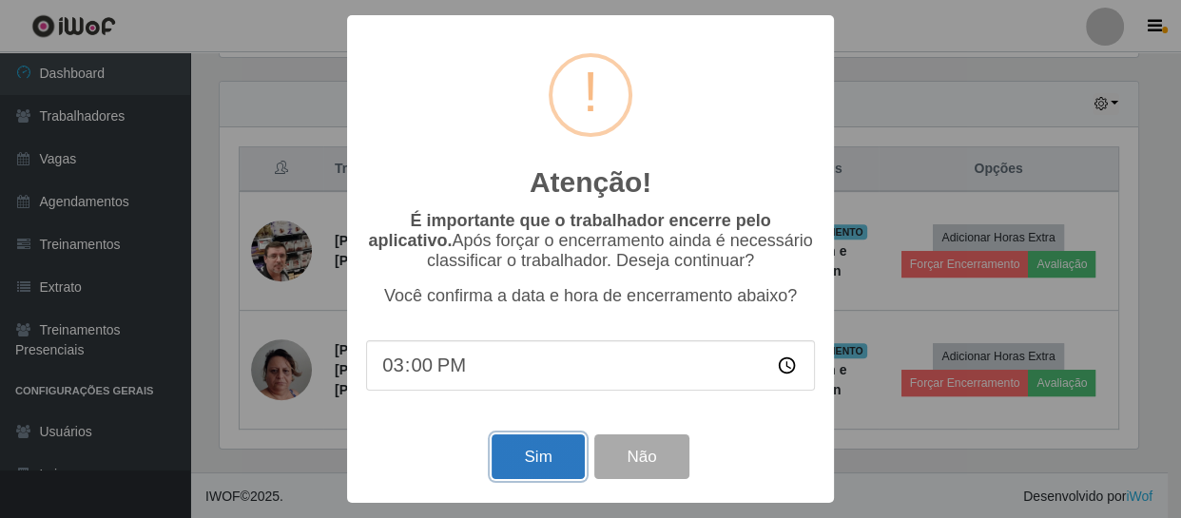
click at [515, 470] on button "Sim" at bounding box center [538, 457] width 92 height 45
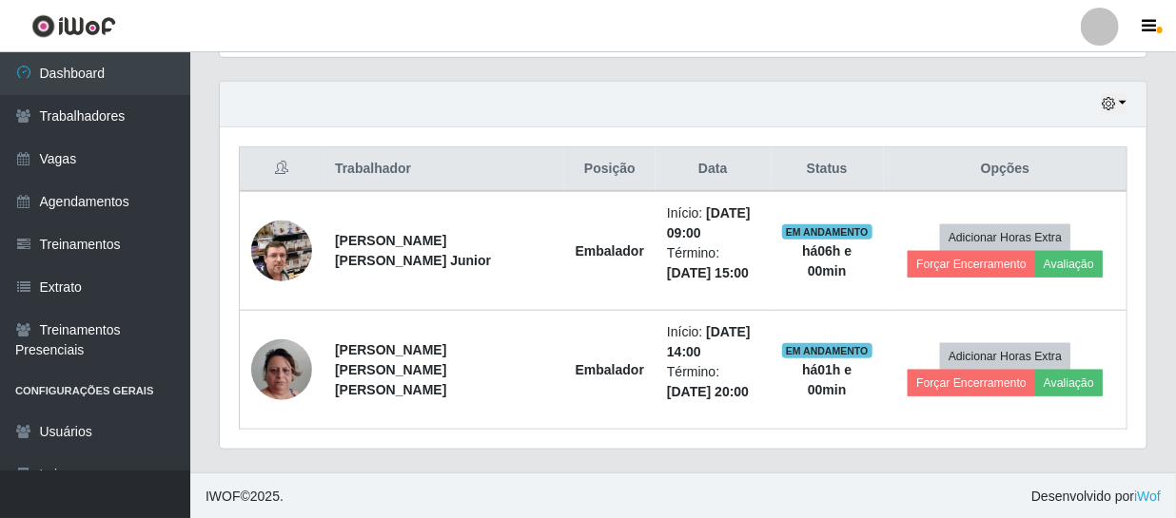
scroll to position [0, 0]
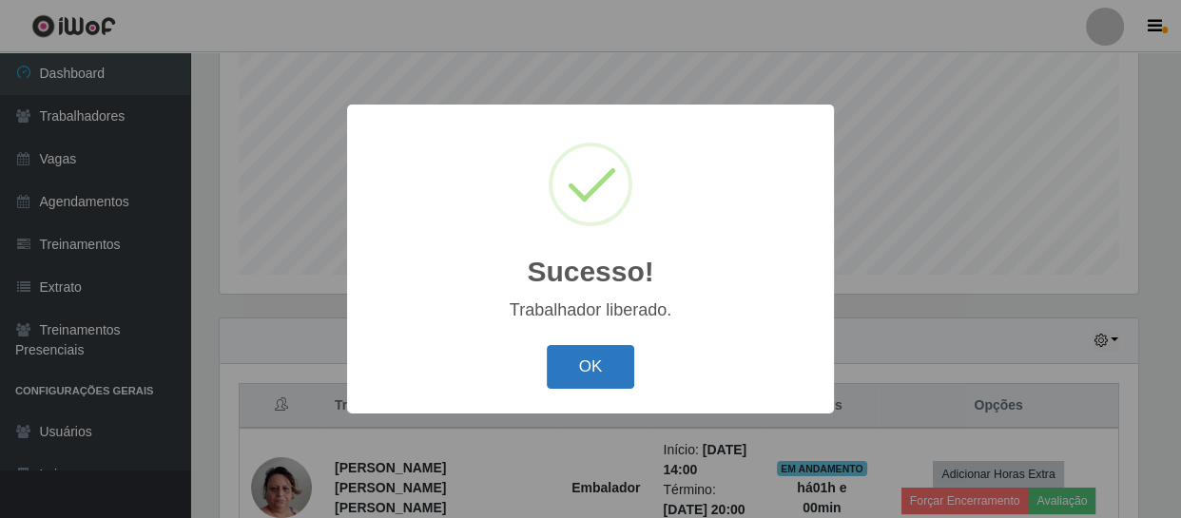
click at [584, 371] on button "OK" at bounding box center [591, 367] width 88 height 45
